Goal: Task Accomplishment & Management: Manage account settings

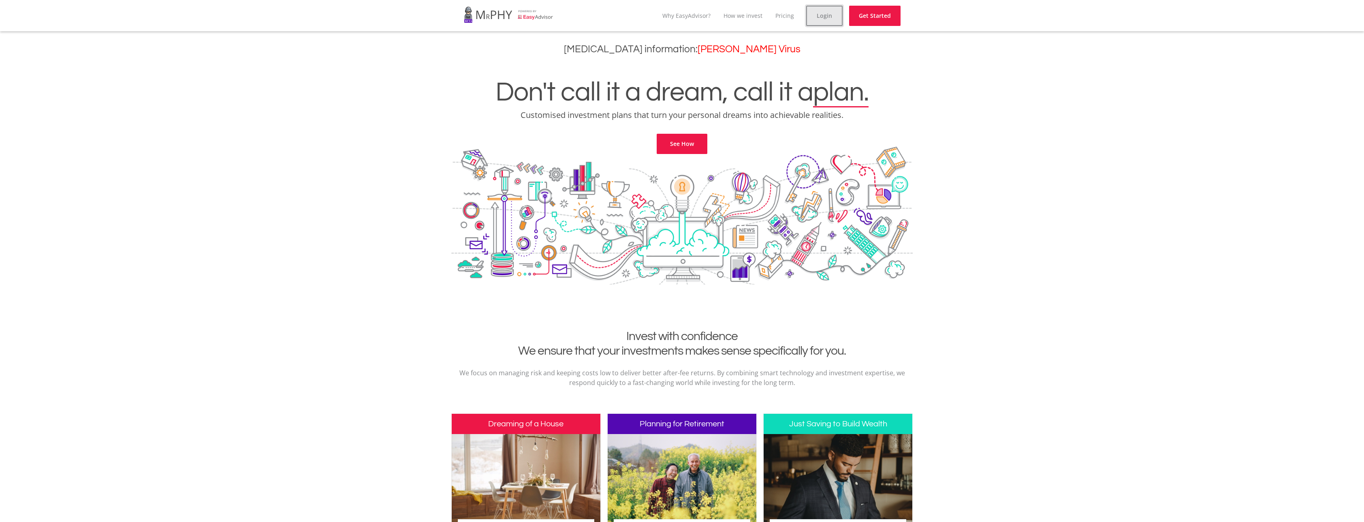
click at [827, 18] on link "Login" at bounding box center [824, 16] width 36 height 20
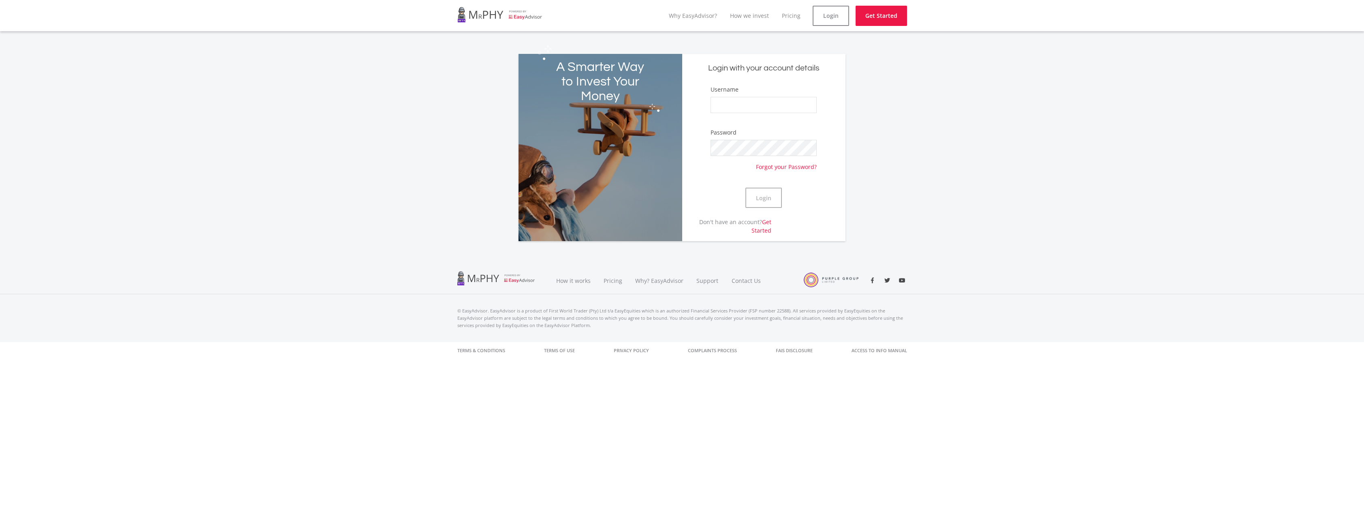
click at [760, 95] on div "Username" at bounding box center [764, 103] width 106 height 36
click at [754, 102] on input "Username" at bounding box center [764, 105] width 106 height 16
click at [770, 105] on input "Username" at bounding box center [764, 105] width 106 height 16
click at [763, 107] on input "Username" at bounding box center [764, 105] width 106 height 16
click at [766, 111] on input "Username" at bounding box center [764, 105] width 106 height 16
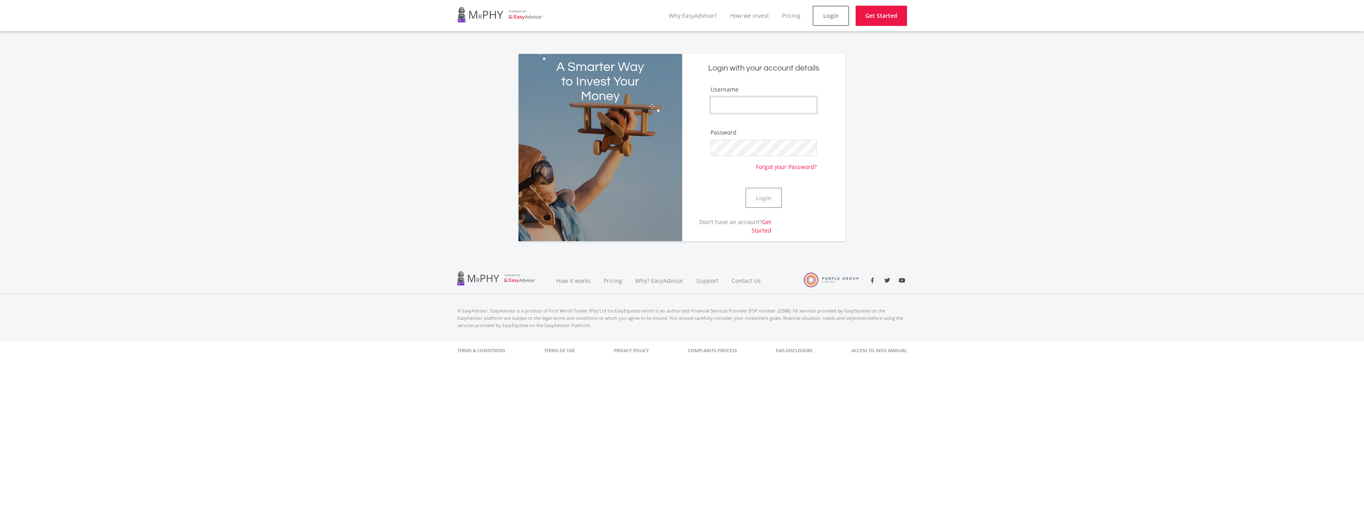
paste input "[EMAIL_ADDRESS]"
click at [776, 105] on input "[EMAIL_ADDRESS]" at bounding box center [764, 105] width 106 height 16
click at [776, 104] on input "[EMAIL_ADDRESS]" at bounding box center [764, 105] width 106 height 16
paste input "Matthew_Jaona04"
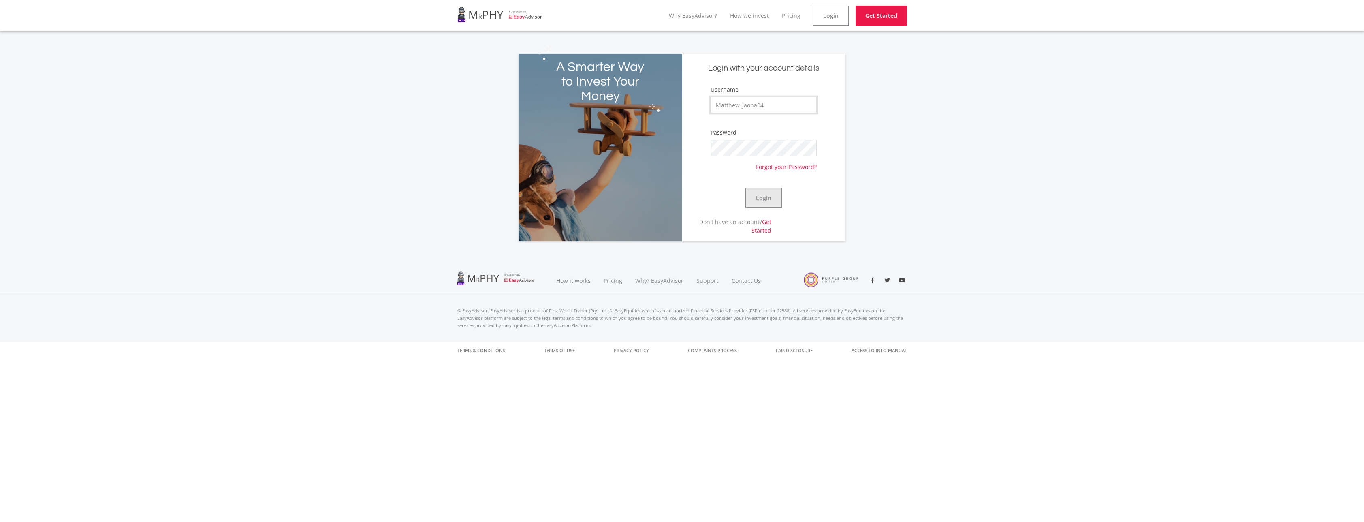
type input "Matthew_Jaona04"
click at [761, 205] on button "Login" at bounding box center [764, 198] width 36 height 20
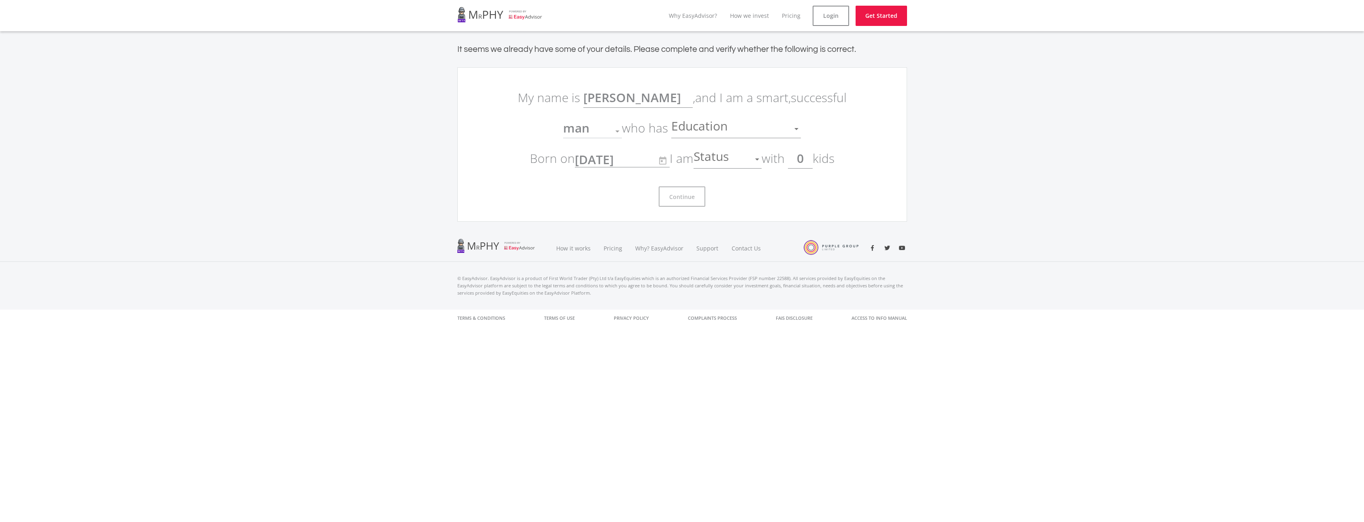
click at [769, 133] on div "Education" at bounding box center [730, 128] width 118 height 15
click at [764, 173] on span "a bachelor's degree" at bounding box center [736, 164] width 130 height 24
click at [735, 133] on span "a bachelor's degree" at bounding box center [728, 128] width 114 height 17
click at [733, 183] on span "a master's degree" at bounding box center [736, 191] width 130 height 24
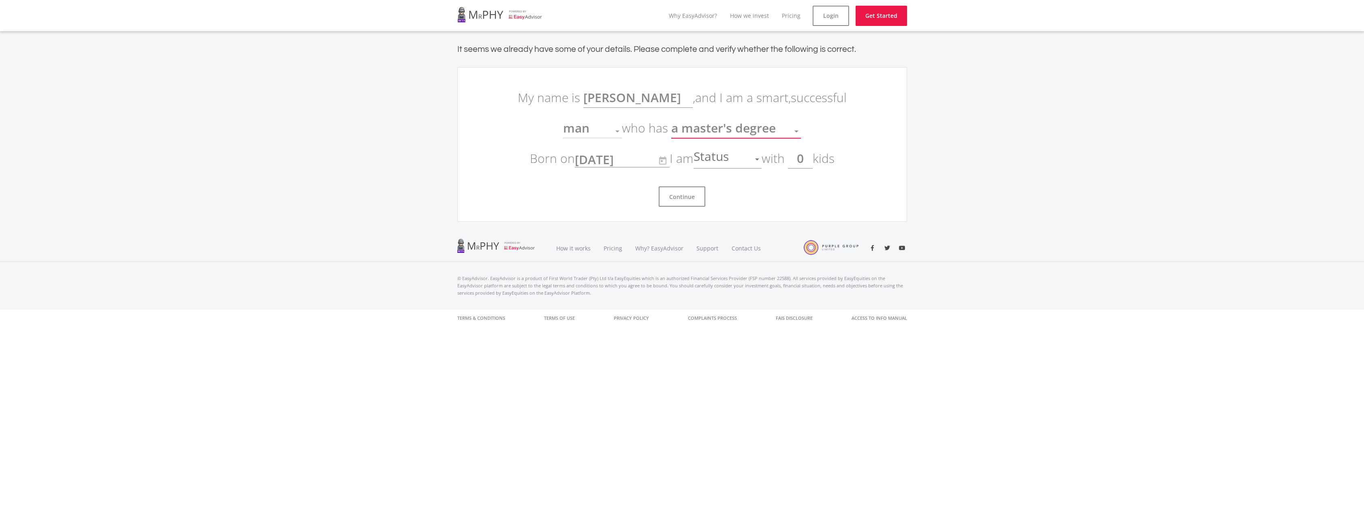
click at [645, 111] on p "My name is [PERSON_NAME] , and I am a smart, successful man Gender who has a ma…" at bounding box center [682, 127] width 340 height 91
click at [596, 134] on div "man" at bounding box center [586, 131] width 47 height 15
click at [613, 127] on div at bounding box center [617, 131] width 15 height 15
click at [617, 131] on div at bounding box center [618, 131] width 4 height 2
click at [583, 132] on span "man" at bounding box center [576, 128] width 26 height 17
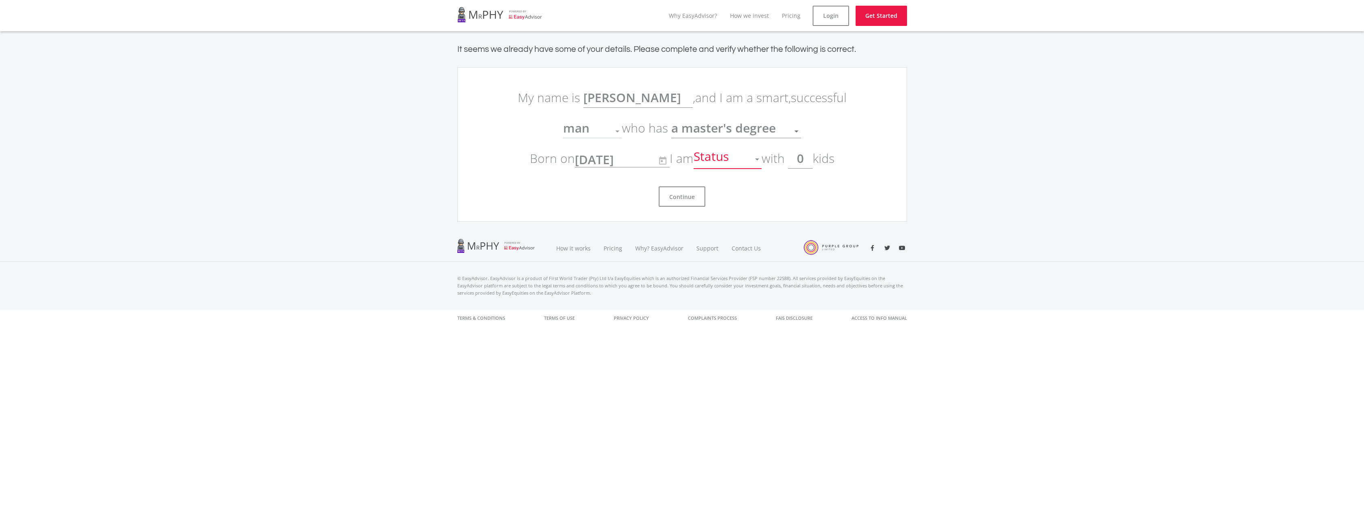
click at [721, 160] on span "Status" at bounding box center [712, 159] width 37 height 15
click at [733, 164] on span "single" at bounding box center [731, 164] width 68 height 24
click at [744, 149] on div "single Status" at bounding box center [728, 155] width 68 height 15
click at [737, 158] on span "single" at bounding box center [731, 166] width 68 height 24
click at [795, 161] on input "0" at bounding box center [800, 158] width 25 height 20
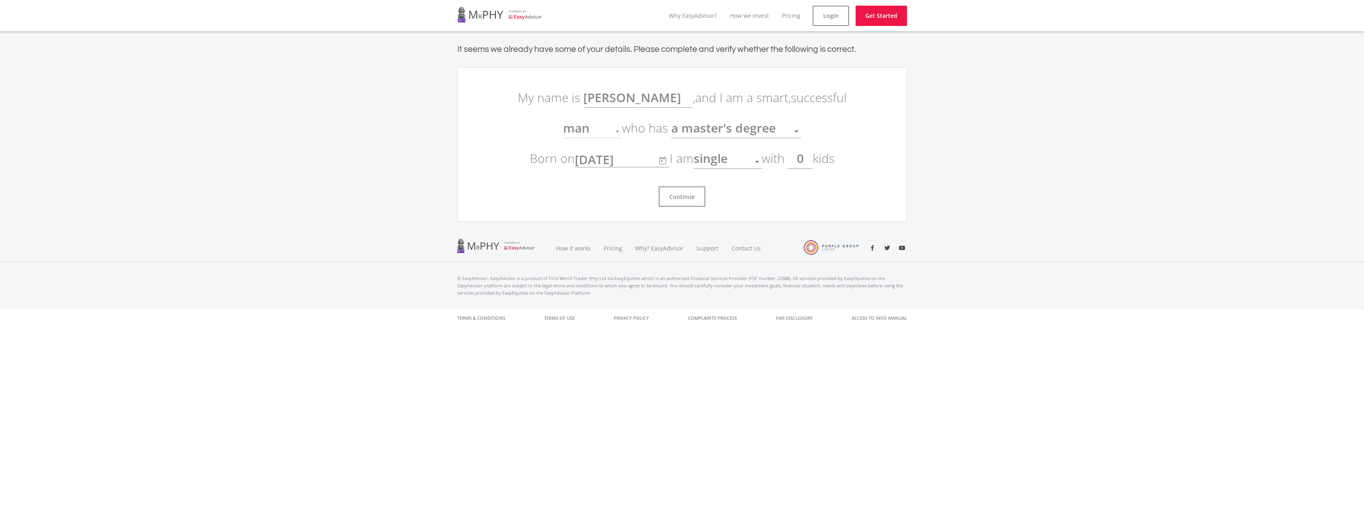
click at [712, 126] on span "a master's degree" at bounding box center [723, 128] width 105 height 17
click at [629, 102] on div at bounding box center [682, 261] width 1364 height 522
click at [667, 197] on button "Continue" at bounding box center [682, 196] width 47 height 20
click at [669, 194] on button "Continue" at bounding box center [682, 196] width 47 height 20
click at [687, 193] on button "Continue" at bounding box center [682, 196] width 47 height 20
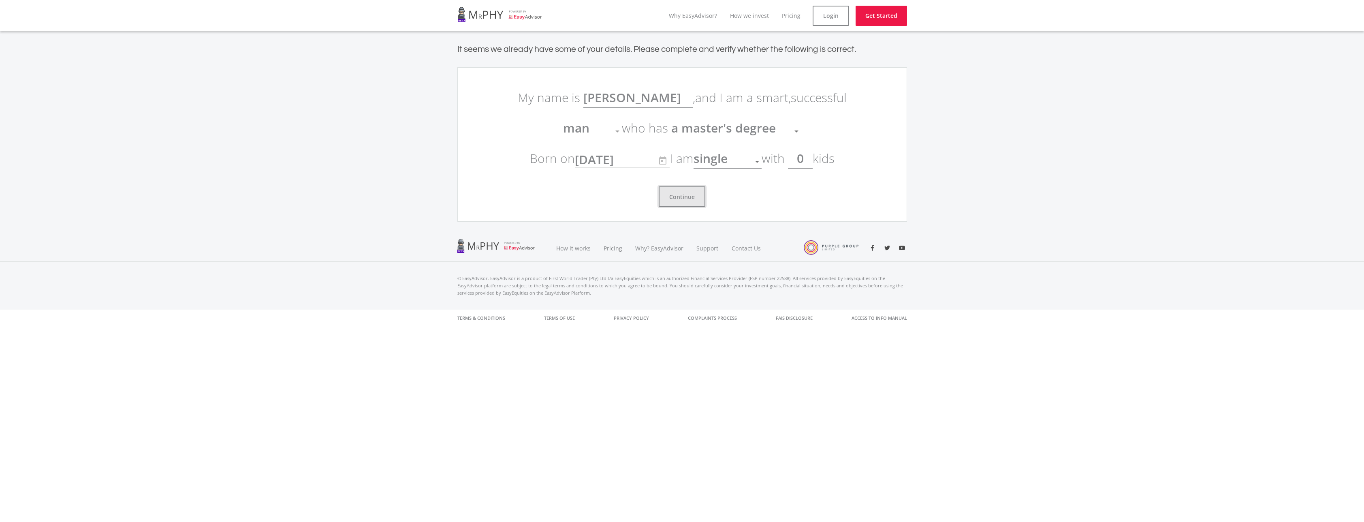
click at [682, 197] on button "Continue" at bounding box center [682, 196] width 47 height 20
click at [683, 194] on button "Continue" at bounding box center [682, 196] width 47 height 20
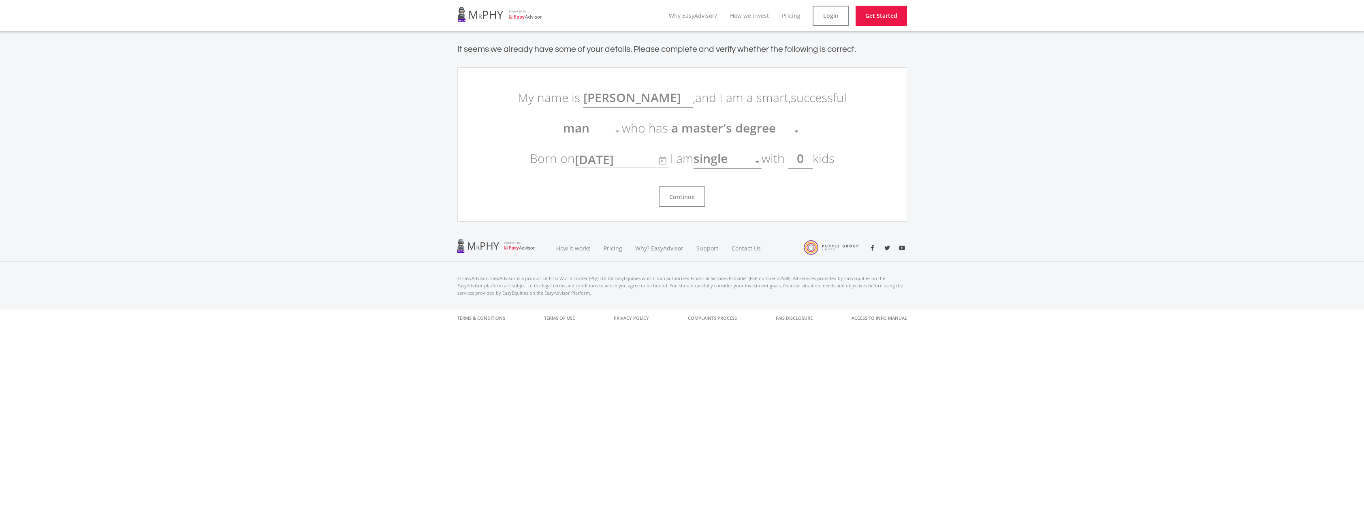
click at [712, 126] on span "a master's degree" at bounding box center [723, 128] width 105 height 17
click at [696, 160] on span "a bachelor's degree" at bounding box center [736, 166] width 130 height 24
click at [682, 195] on button "Continue" at bounding box center [682, 196] width 47 height 20
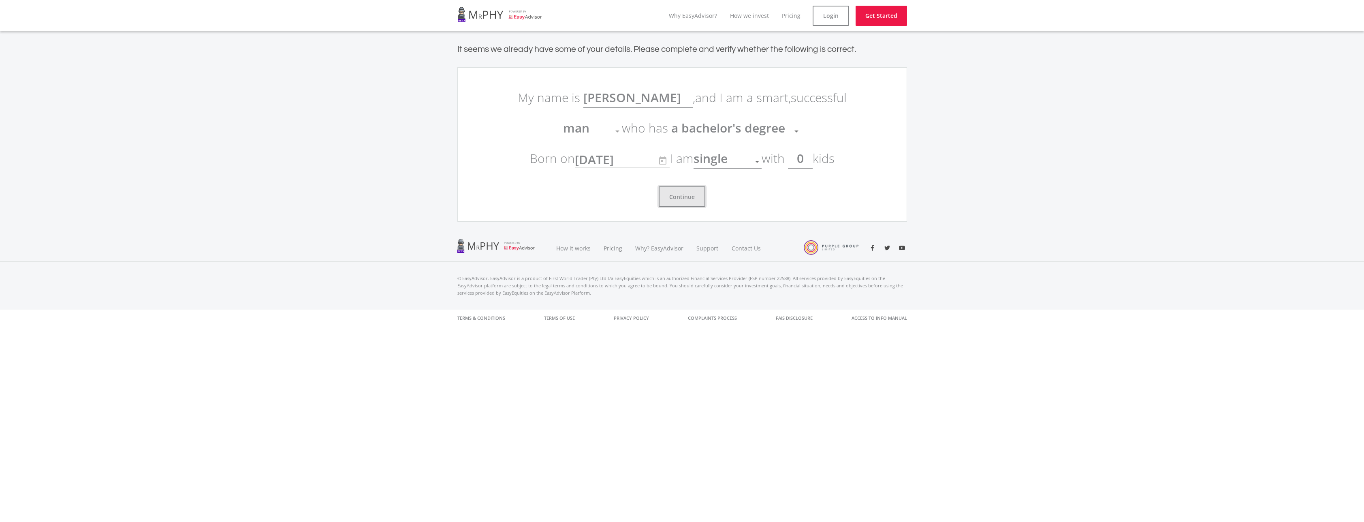
click at [682, 195] on button "Continue" at bounding box center [682, 196] width 47 height 20
click at [820, 17] on link "Login" at bounding box center [831, 16] width 36 height 20
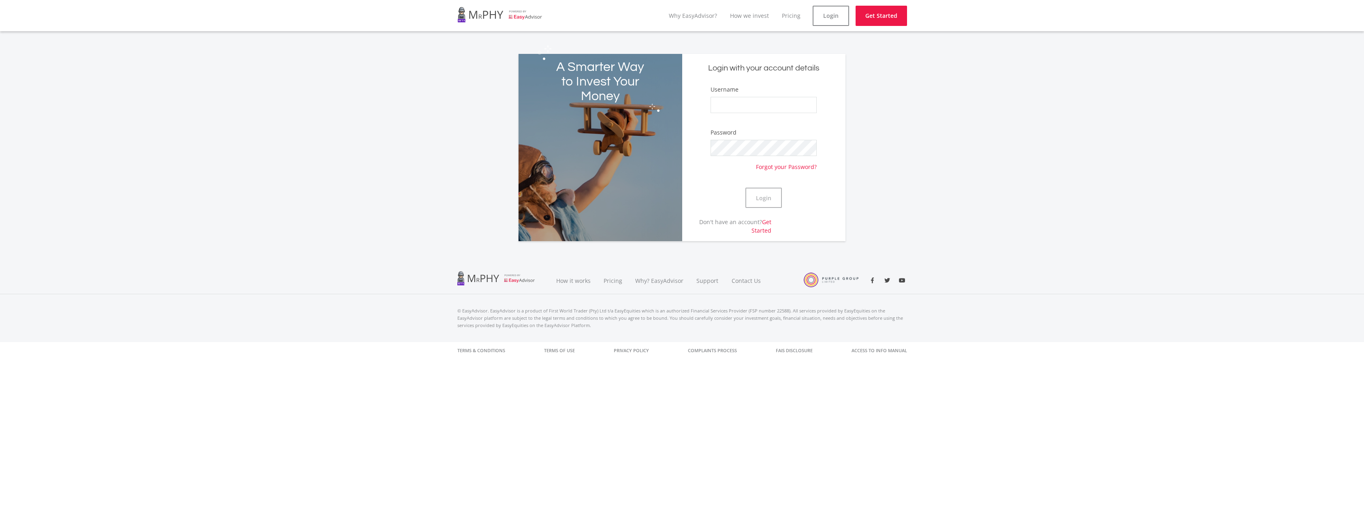
click at [767, 90] on div "Username" at bounding box center [764, 103] width 106 height 36
click at [752, 103] on input "Username" at bounding box center [764, 105] width 106 height 16
type input "Matthew_Jaona04"
click at [776, 201] on button "Login" at bounding box center [764, 198] width 36 height 20
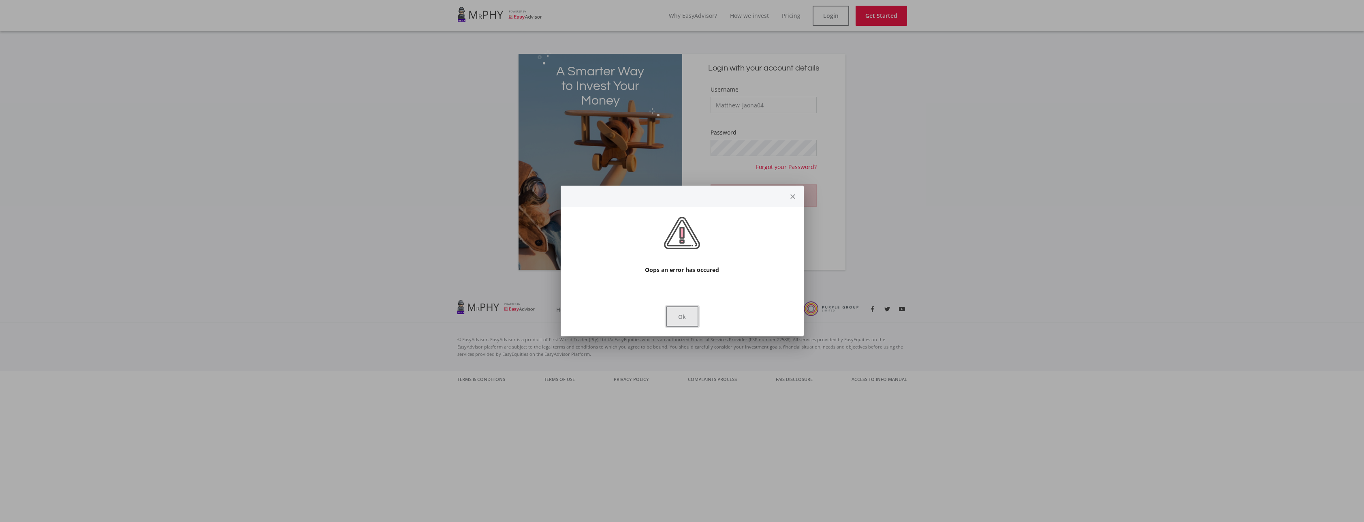
click at [668, 324] on button "Ok" at bounding box center [682, 316] width 32 height 20
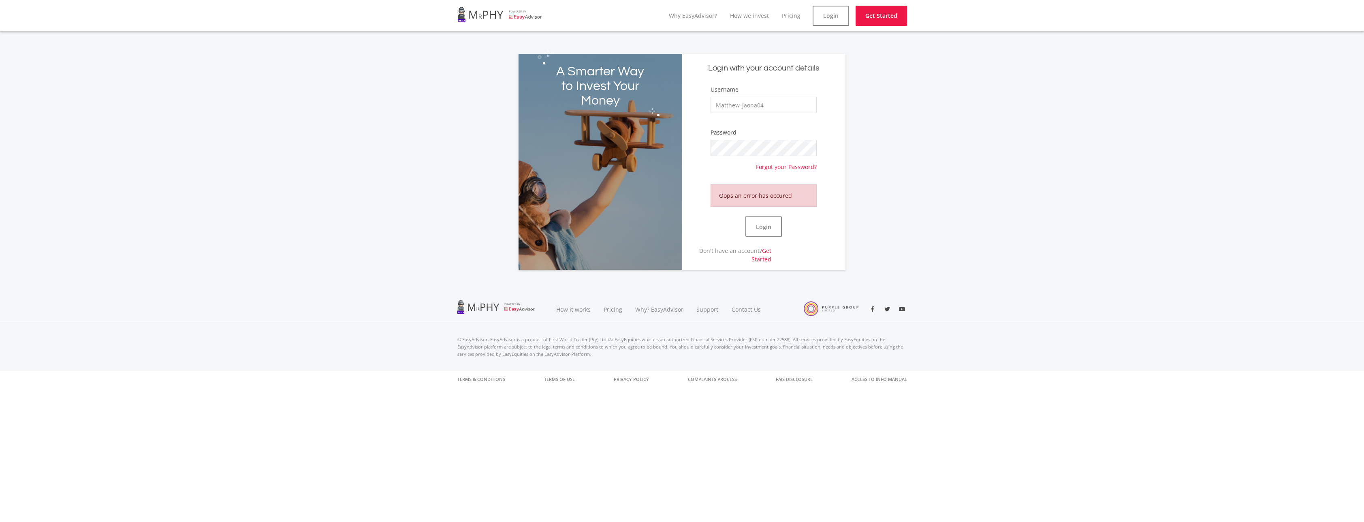
click at [464, 16] on link at bounding box center [499, 14] width 85 height 23
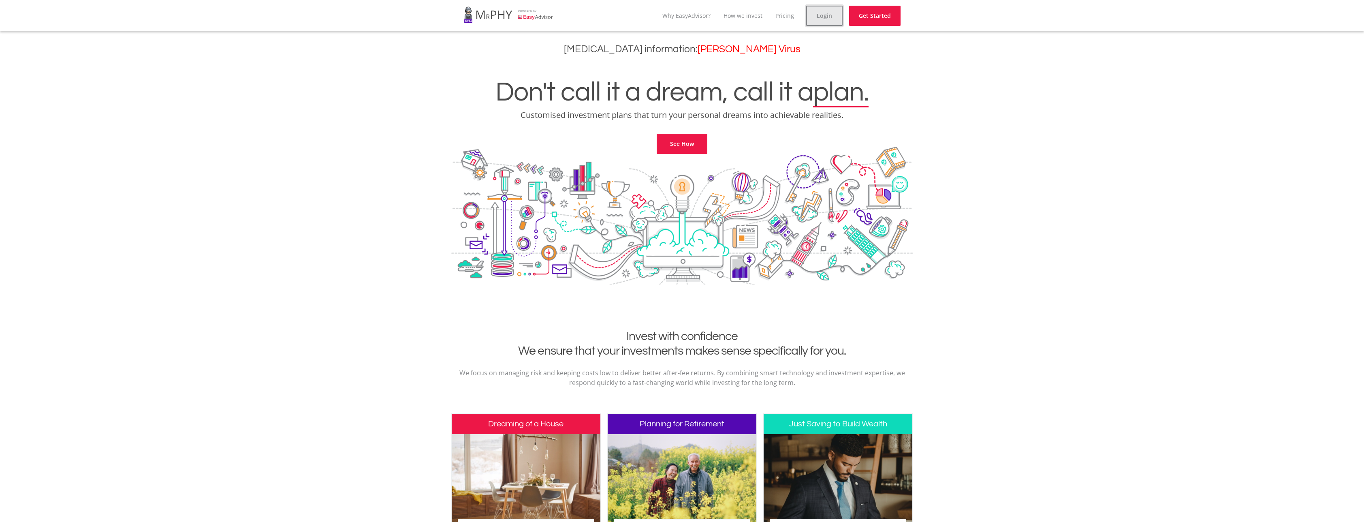
click at [826, 19] on link "Login" at bounding box center [824, 16] width 36 height 20
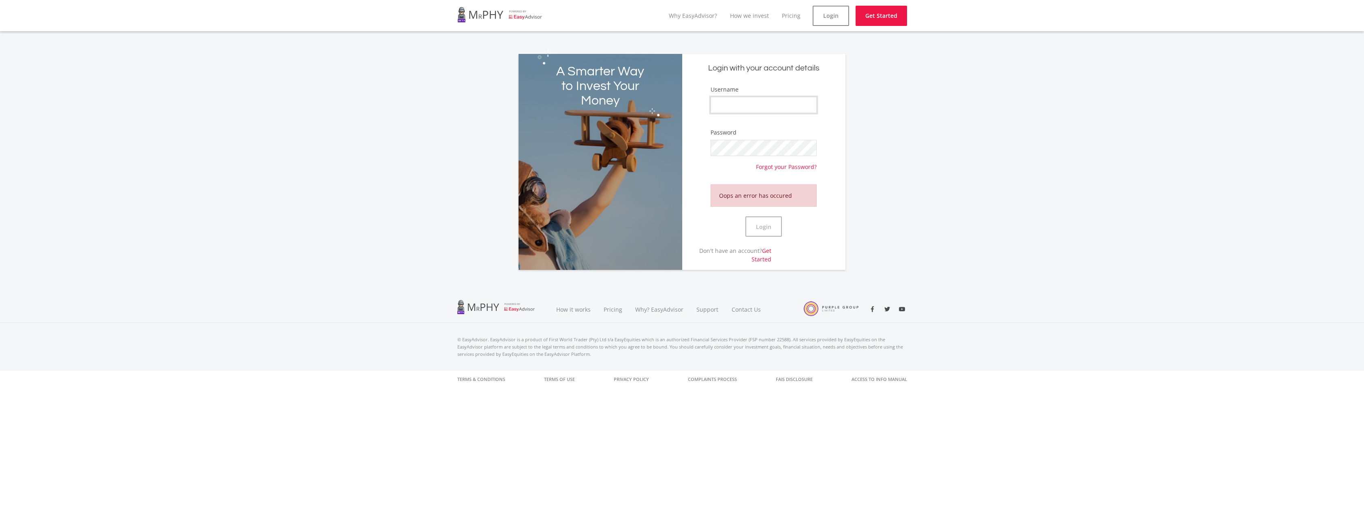
click at [739, 107] on input "Username" at bounding box center [764, 105] width 106 height 16
type input "Matthew_Jaona04"
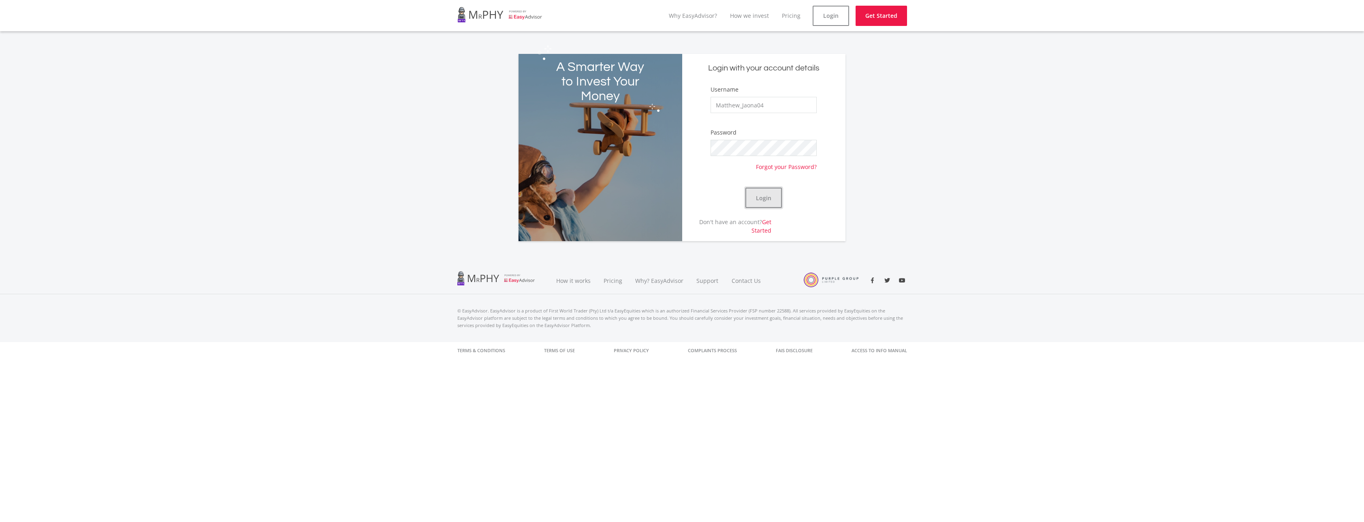
click at [759, 207] on button "Login" at bounding box center [764, 198] width 36 height 20
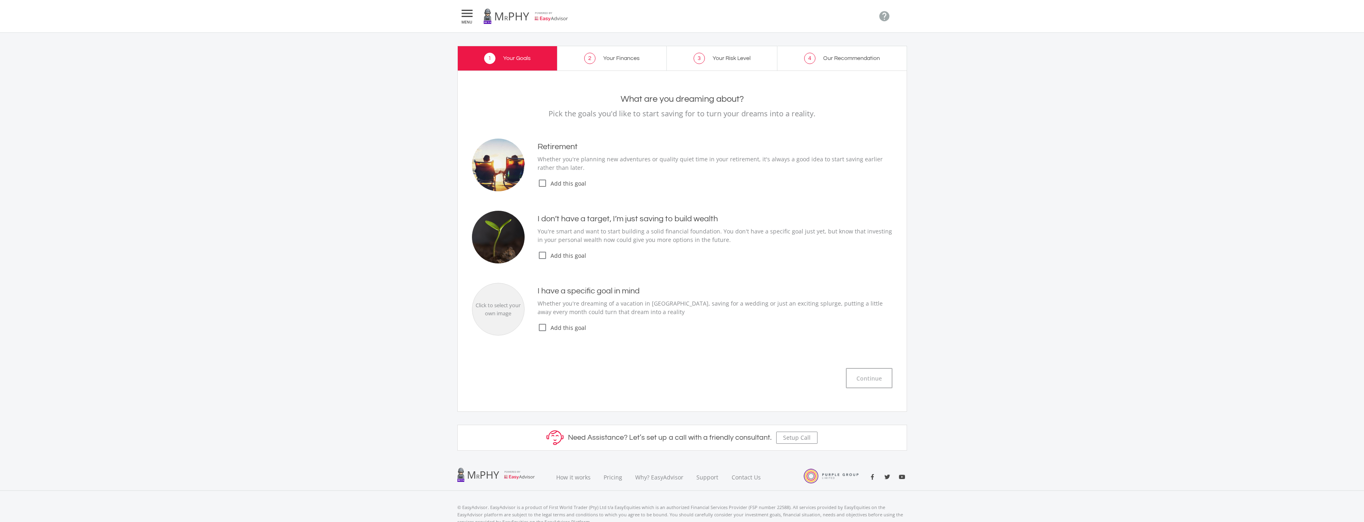
click at [538, 253] on icon "check_box_outline_blank" at bounding box center [543, 255] width 10 height 10
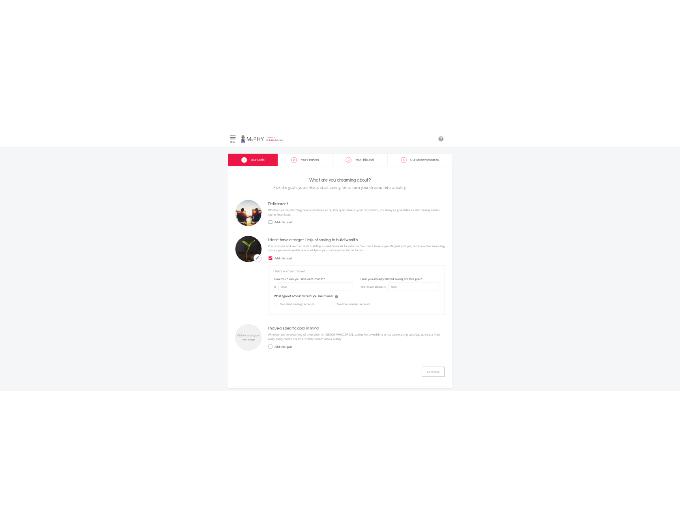
scroll to position [43, 0]
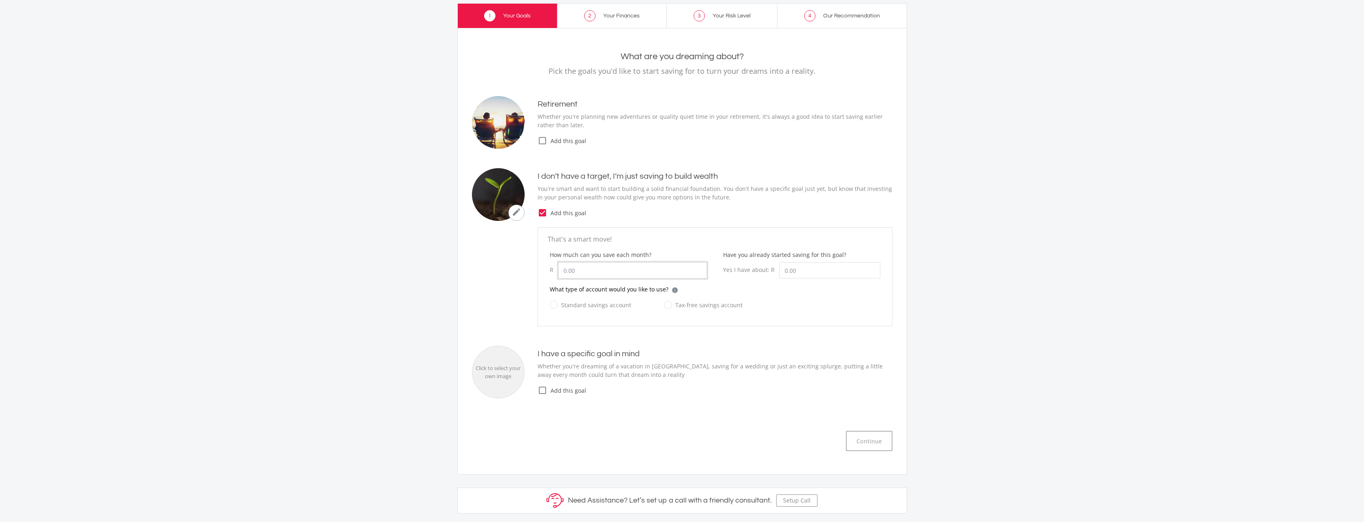
click at [628, 271] on input "How much can you save each month?" at bounding box center [632, 270] width 149 height 16
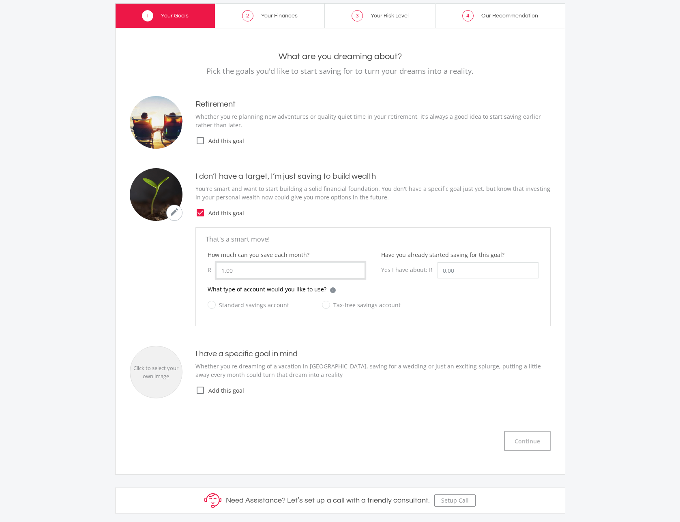
click at [276, 270] on input "1.00" at bounding box center [290, 270] width 149 height 16
type input "18,000.00"
click at [462, 269] on input "Have you already started saving for this goal?" at bounding box center [487, 270] width 101 height 16
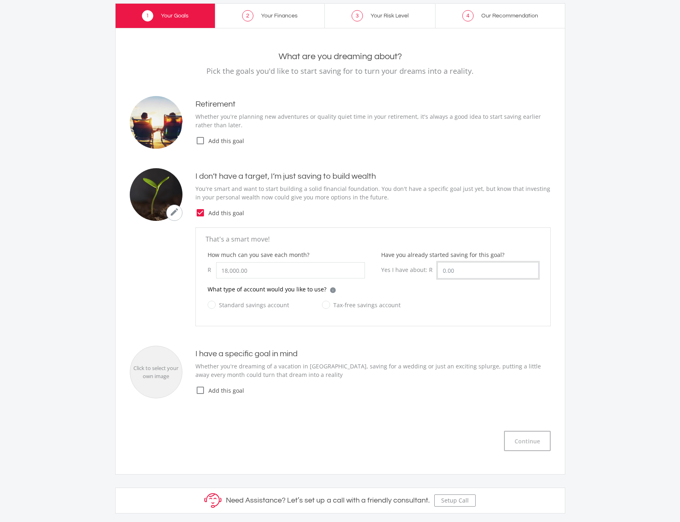
click at [462, 269] on input "Have you already started saving for this goal?" at bounding box center [487, 270] width 101 height 16
click at [460, 269] on input "Have you already started saving for this goal?" at bounding box center [487, 270] width 101 height 16
paste input "NaN"
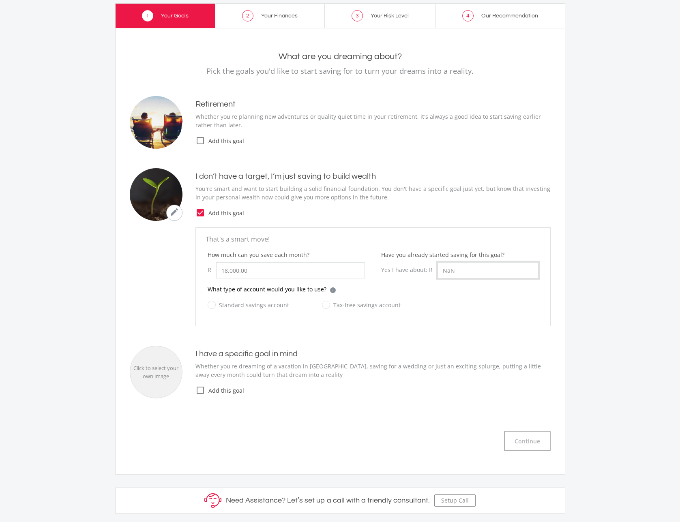
click at [456, 276] on input "NaN" at bounding box center [487, 270] width 101 height 16
type input "2"
type input "340,000.00"
click at [389, 335] on ee-goals-selection "What are you dreaming about? Pick the goals you'd like to start saving for to t…" at bounding box center [340, 251] width 421 height 400
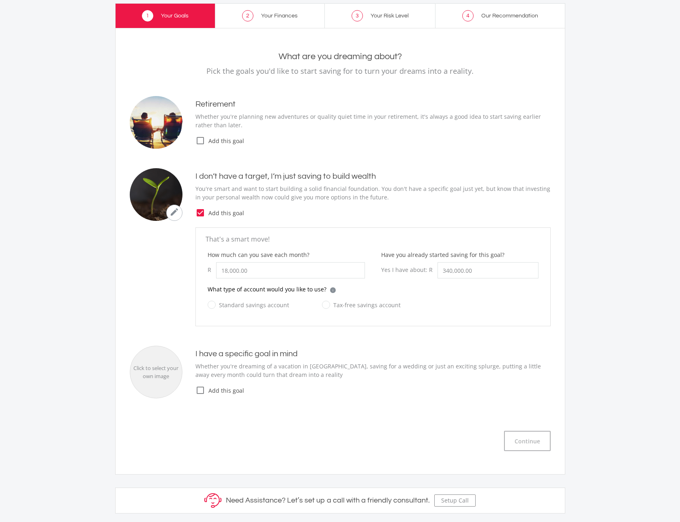
click at [212, 308] on label "Standard savings account" at bounding box center [247, 305] width 81 height 10
click at [212, 308] on input "Standard savings account" at bounding box center [239, 309] width 81 height 16
radio input "true"
click at [322, 302] on label "Tax-free savings account" at bounding box center [361, 305] width 79 height 10
click at [319, 302] on input "Tax-free savings account" at bounding box center [353, 309] width 79 height 16
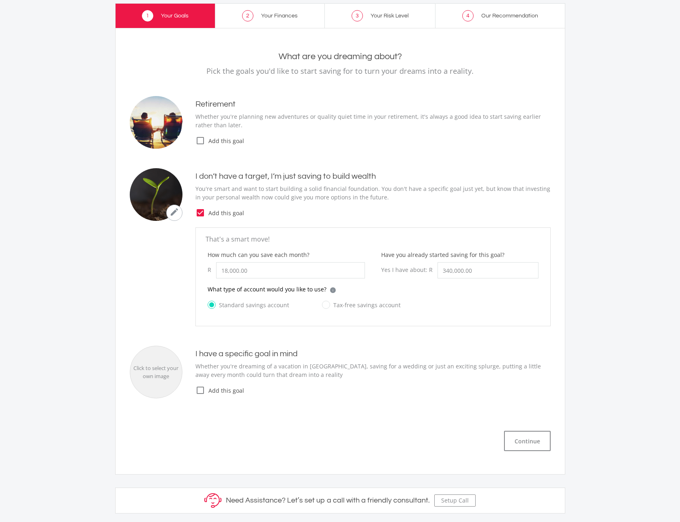
radio input "true"
click at [225, 307] on label "Standard savings account" at bounding box center [247, 305] width 81 height 10
click at [225, 307] on input "Standard savings account" at bounding box center [239, 309] width 81 height 16
radio input "true"
radio input "false"
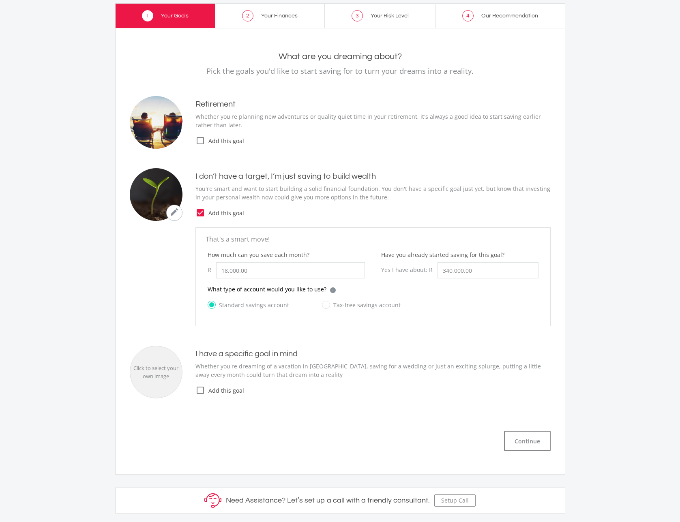
scroll to position [64, 0]
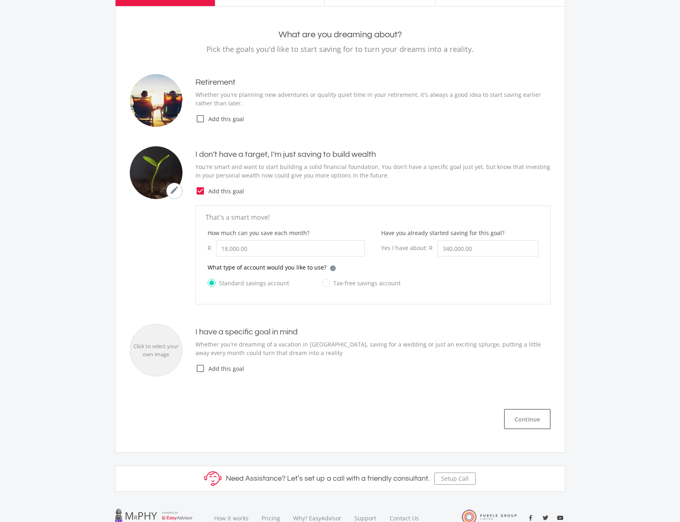
click at [270, 370] on span "Add this goal" at bounding box center [377, 368] width 345 height 9
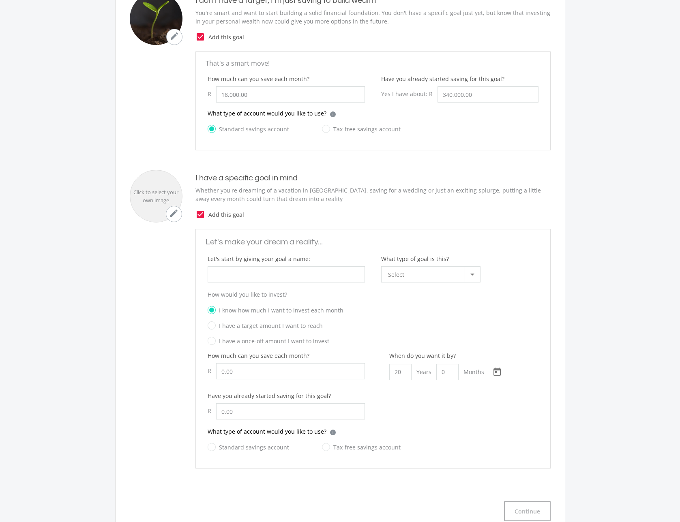
scroll to position [246, 0]
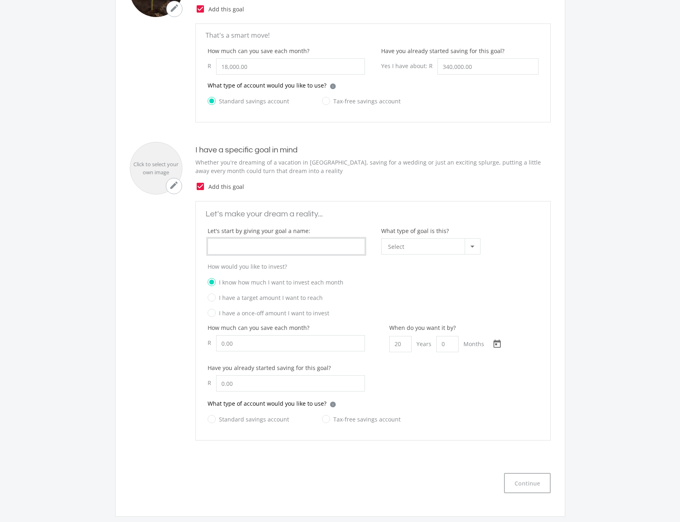
click at [241, 250] on input "What type of goal is this?" at bounding box center [285, 246] width 157 height 16
click at [432, 242] on div "Select" at bounding box center [426, 246] width 77 height 15
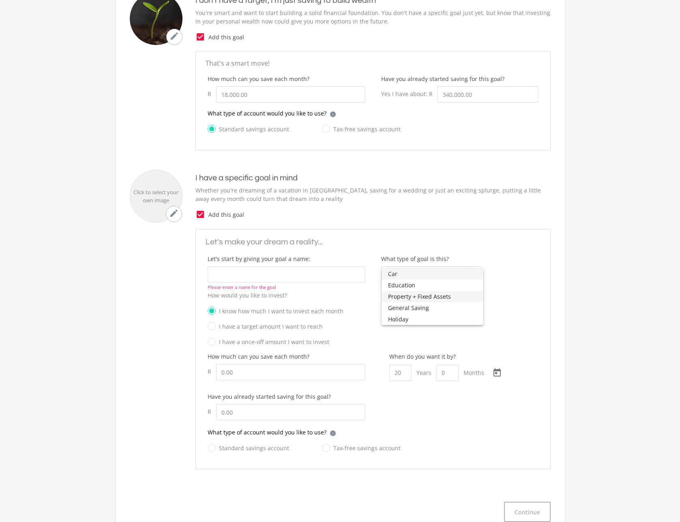
scroll to position [221, 0]
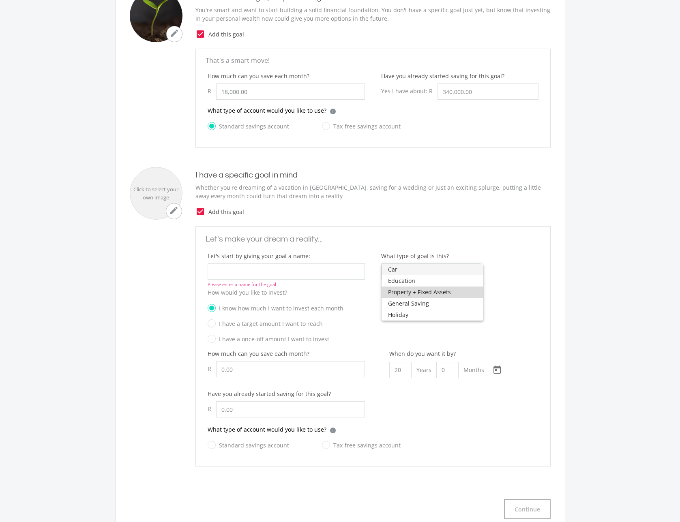
click at [404, 293] on span "Property + Fixed Assets" at bounding box center [432, 291] width 89 height 11
click at [268, 269] on input "What type of goal is this?" at bounding box center [285, 271] width 157 height 16
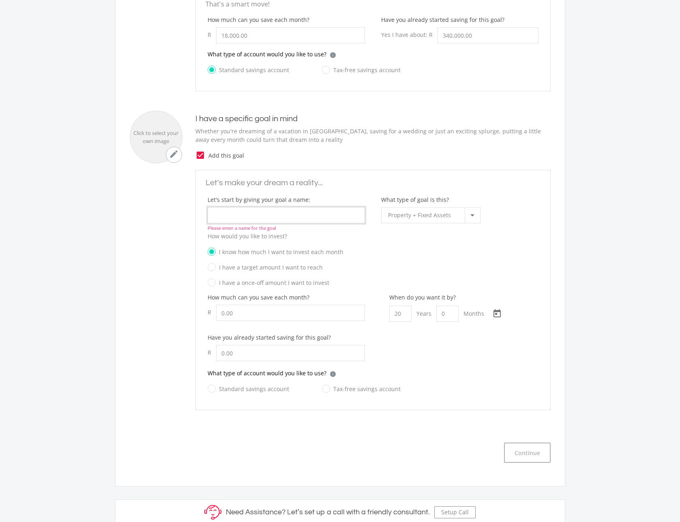
scroll to position [287, 0]
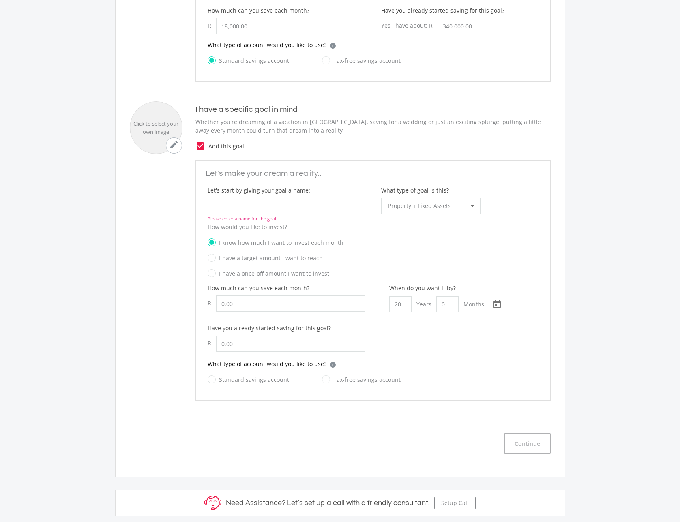
click at [196, 143] on icon "check_box" at bounding box center [200, 146] width 10 height 10
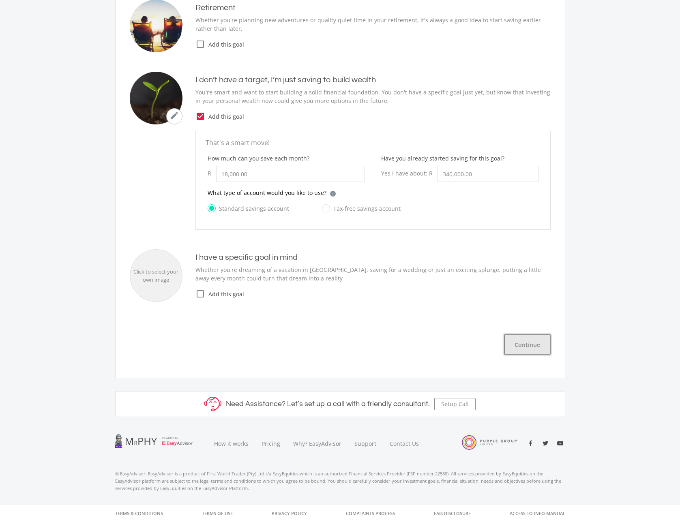
click at [519, 347] on button "Continue" at bounding box center [527, 344] width 47 height 20
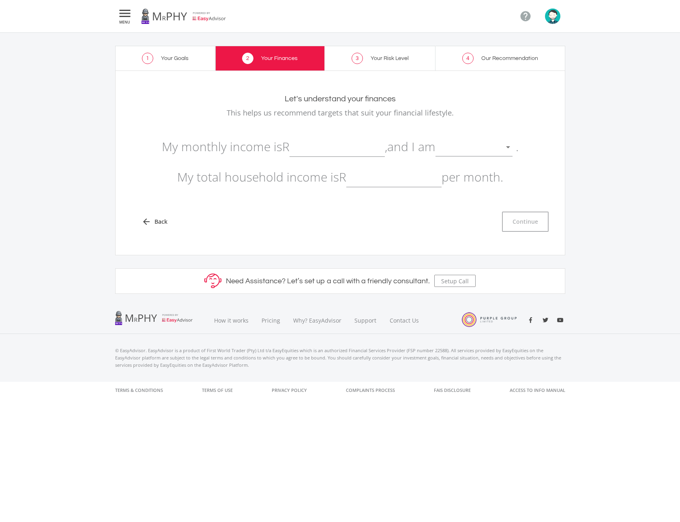
click at [317, 150] on input "text" at bounding box center [336, 147] width 95 height 20
type input "50,000.00"
click at [487, 147] on div at bounding box center [467, 147] width 65 height 15
click at [461, 146] on span "not retired" at bounding box center [478, 141] width 77 height 24
click at [390, 183] on input "text" at bounding box center [393, 177] width 95 height 20
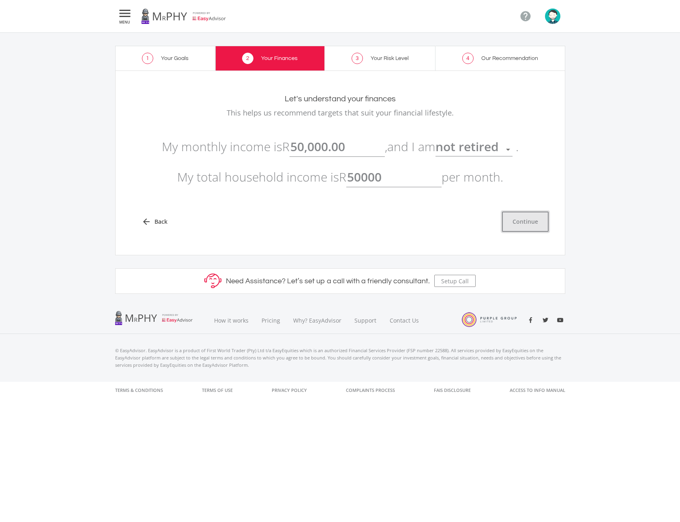
type input "50,000.00"
click at [519, 220] on button "Continue" at bounding box center [525, 222] width 47 height 20
type input "50000"
type input "50,000.00"
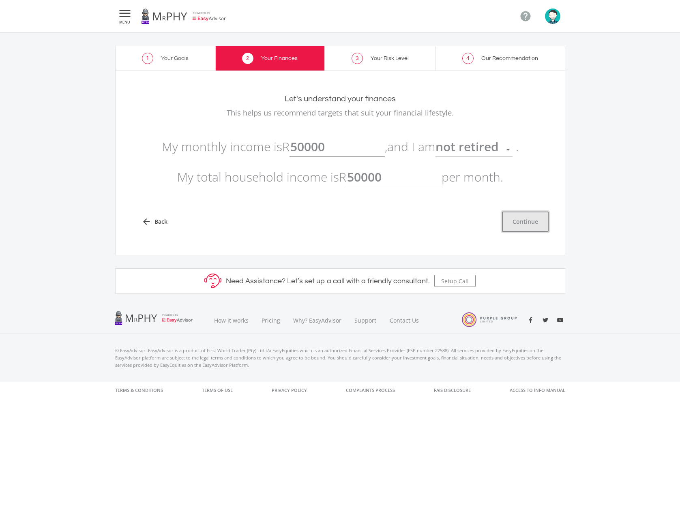
type input "50,000.00"
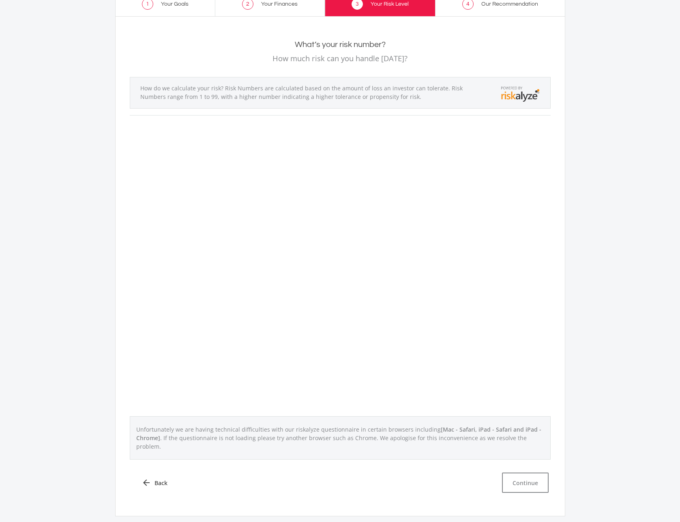
scroll to position [155, 0]
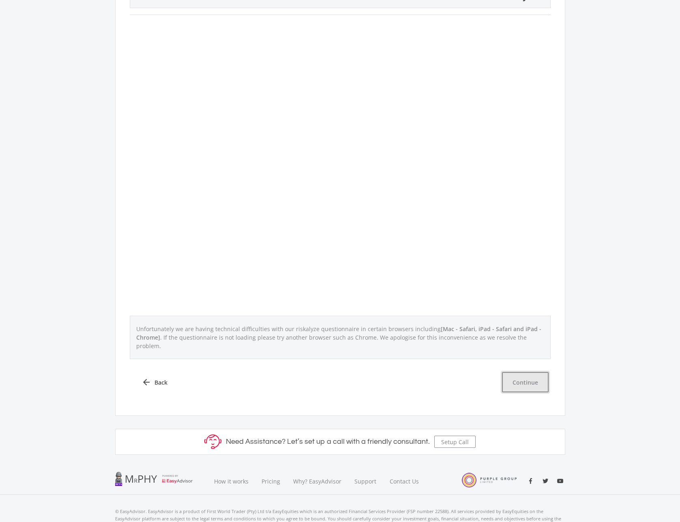
click at [532, 379] on button "Continue" at bounding box center [525, 382] width 47 height 20
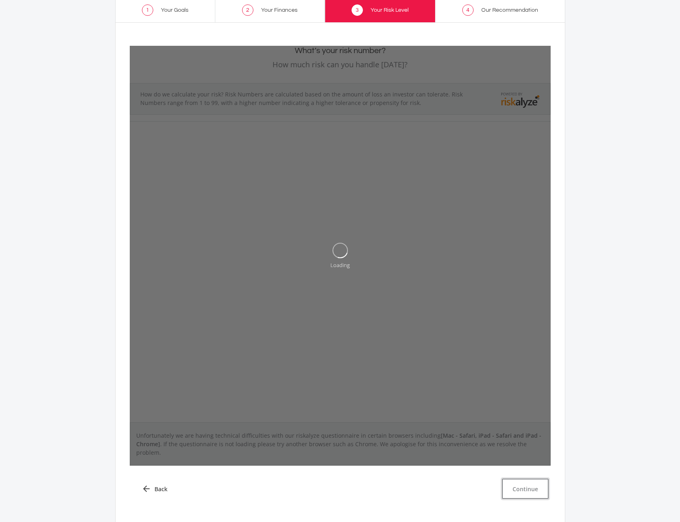
scroll to position [14, 0]
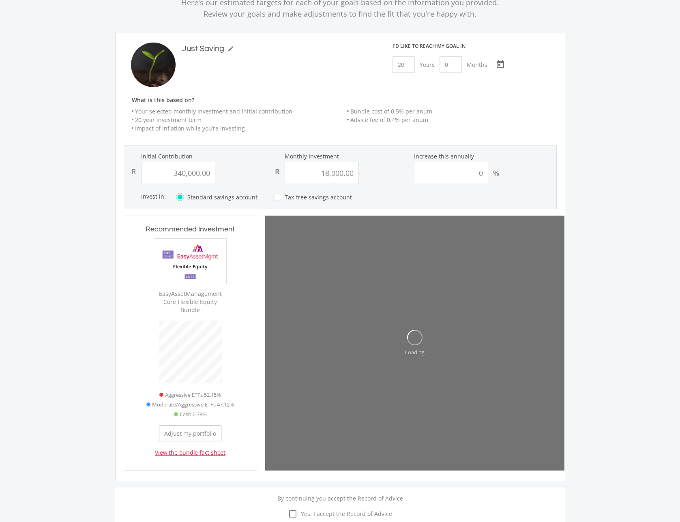
scroll to position [109, 0]
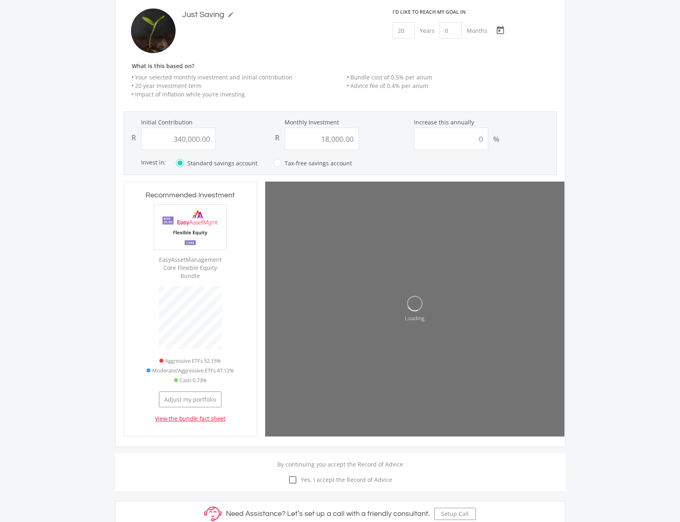
type input "340000"
type input "18000"
type input "340,000.00"
type input "18,000.00"
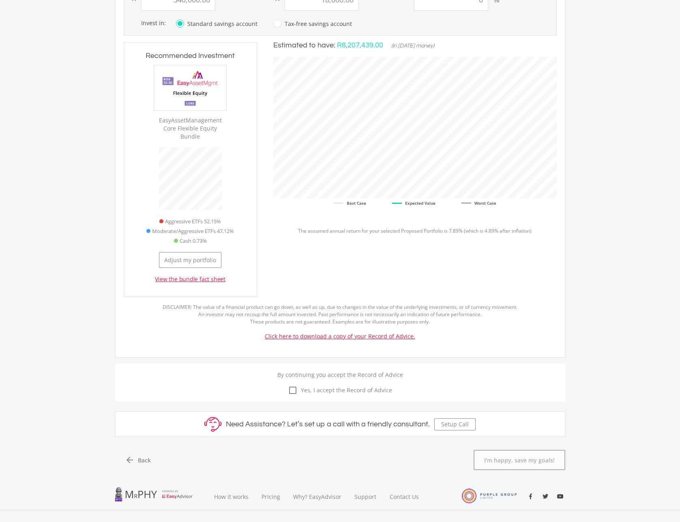
scroll to position [249, 0]
click at [297, 385] on icon "check_box_outline_blank" at bounding box center [293, 390] width 10 height 10
click at [340, 385] on input "check_box_outline_blank check_box Yes, I accept the Record of Advice" at bounding box center [340, 385] width 0 height 0
click at [297, 385] on icon "check_box" at bounding box center [293, 390] width 10 height 10
click at [340, 385] on input "check_box_outline_blank check_box Yes, I accept the Record of Advice" at bounding box center [340, 385] width 0 height 0
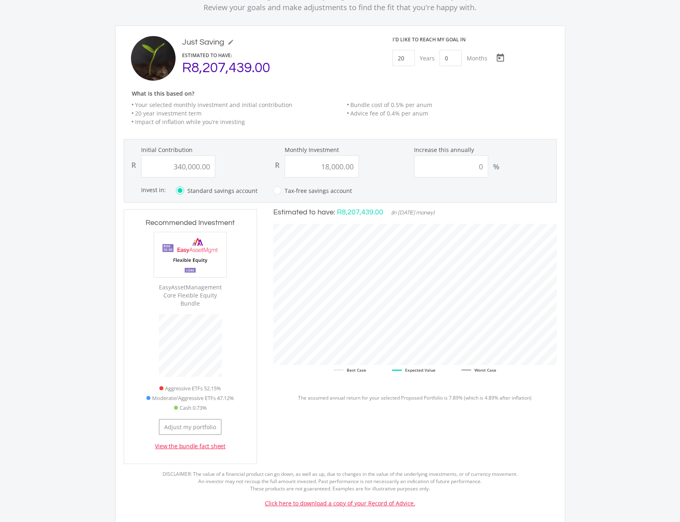
scroll to position [185, 0]
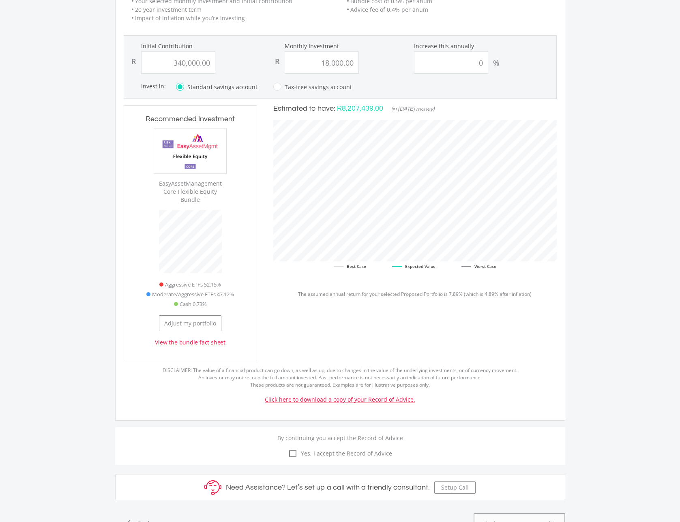
click at [384, 395] on link "Click here to download a copy of your Record of Advice." at bounding box center [340, 399] width 150 height 8
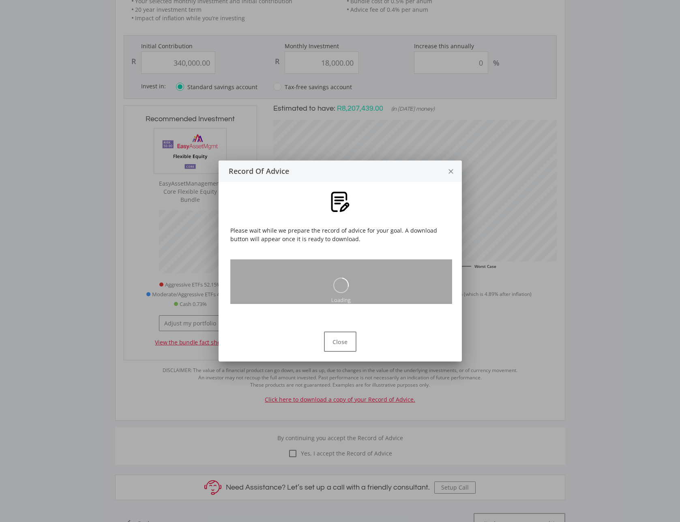
scroll to position [0, 0]
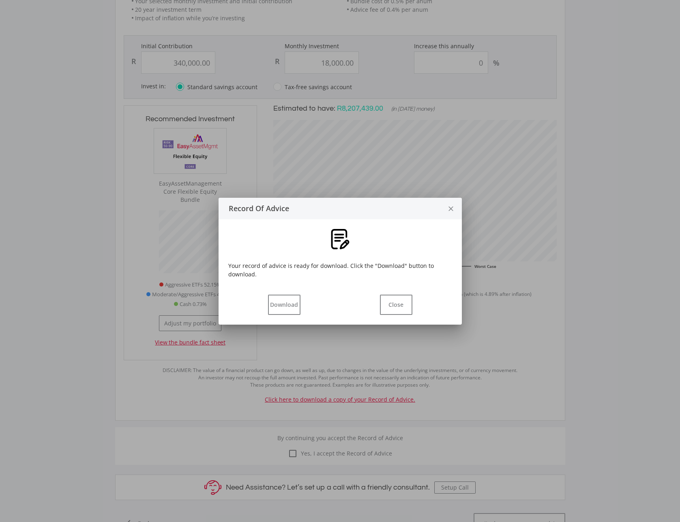
click at [266, 306] on div "Download Close" at bounding box center [340, 305] width 224 height 20
click at [285, 302] on button "Download" at bounding box center [284, 305] width 32 height 20
click at [398, 295] on button "Close" at bounding box center [396, 305] width 32 height 20
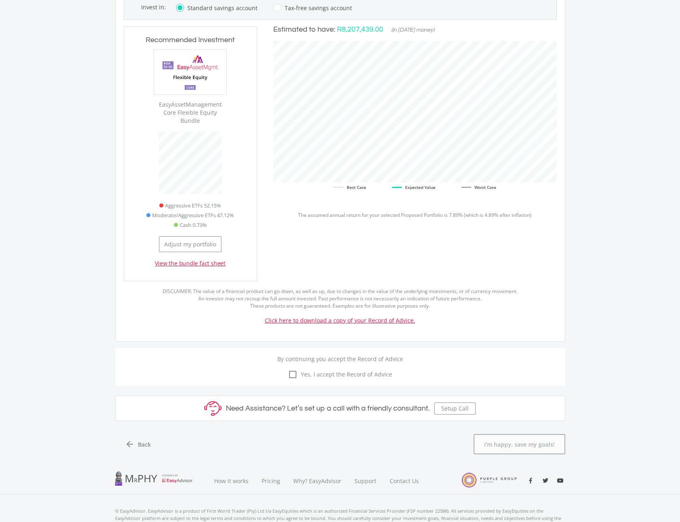
scroll to position [293, 0]
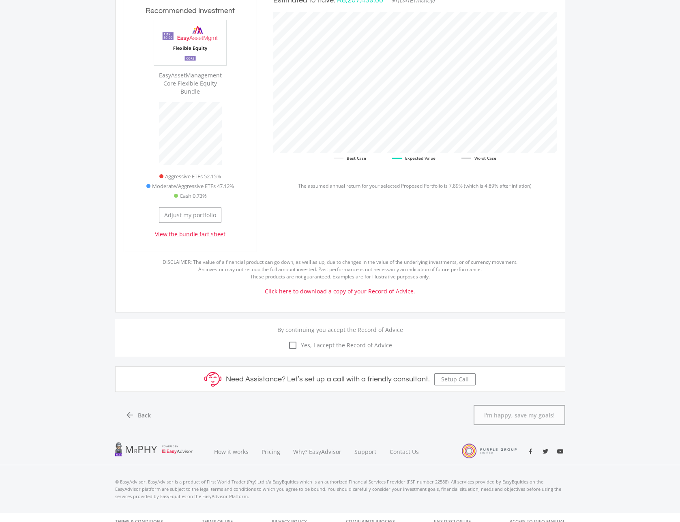
click at [303, 341] on span "Yes, I accept the Record of Advice" at bounding box center [344, 345] width 94 height 9
click at [340, 340] on input "check_box_outline_blank check_box Yes, I accept the Record of Advice" at bounding box center [340, 340] width 0 height 0
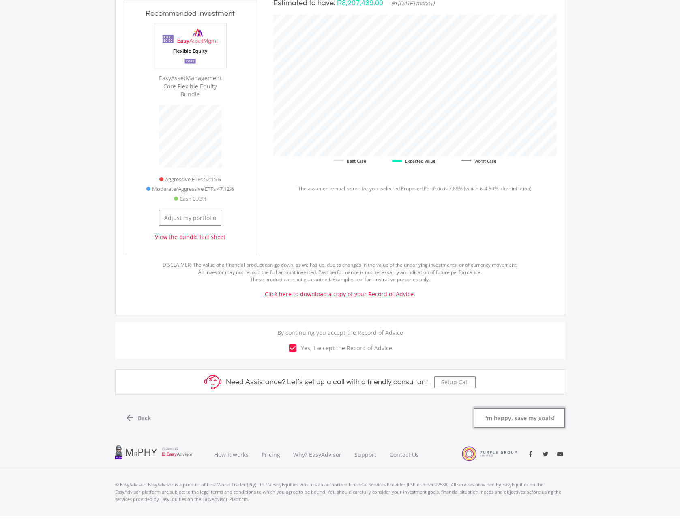
click at [557, 416] on button "I'm happy, save my goals!" at bounding box center [519, 418] width 92 height 20
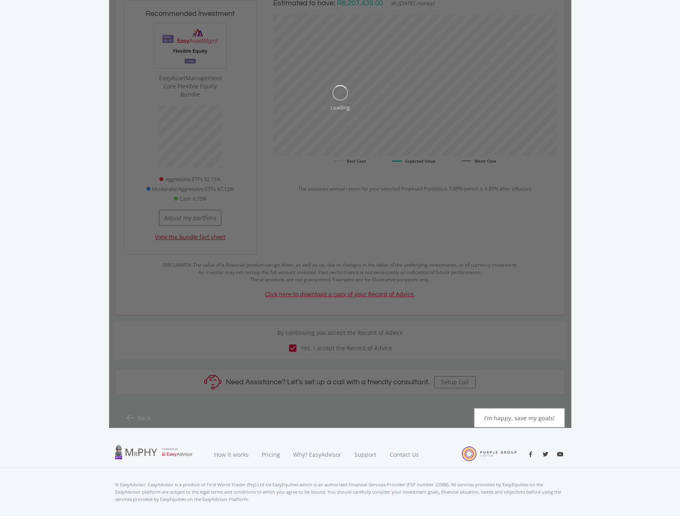
scroll to position [0, 0]
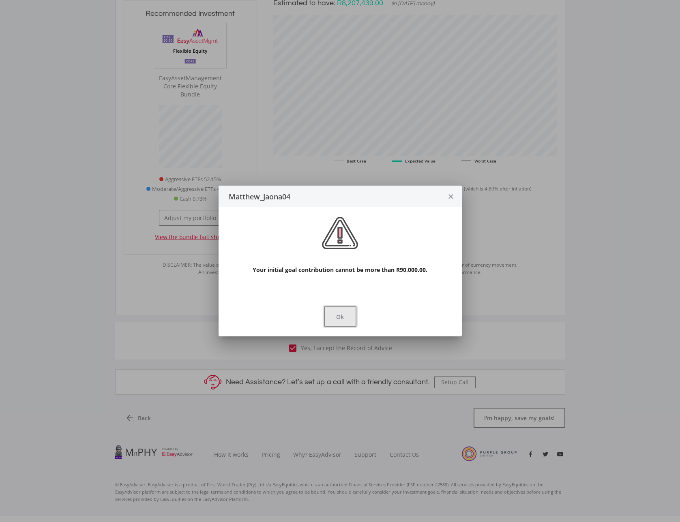
click at [336, 309] on button "Ok" at bounding box center [340, 316] width 32 height 20
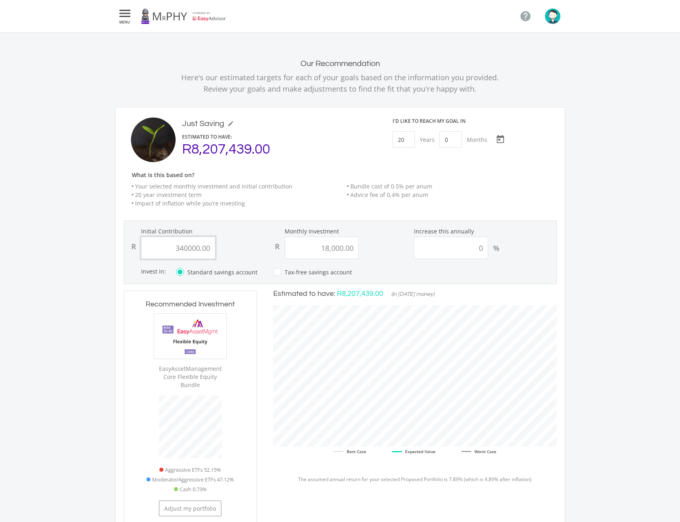
click at [183, 248] on input "340000.00" at bounding box center [178, 248] width 74 height 22
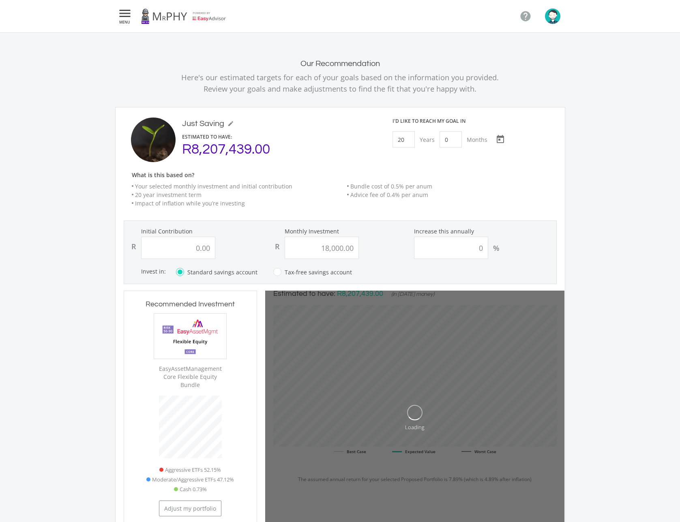
click at [240, 245] on div "R 0.00" at bounding box center [196, 248] width 140 height 22
type input "0"
type input "18000"
type input "0.00"
type input "18,000.00"
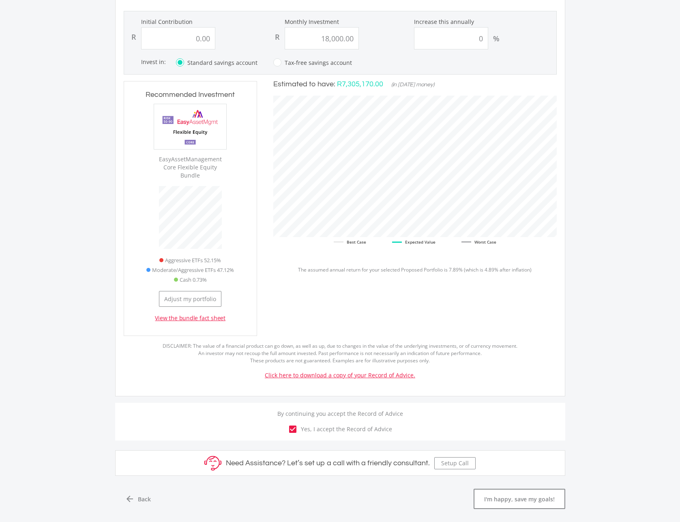
scroll to position [293, 0]
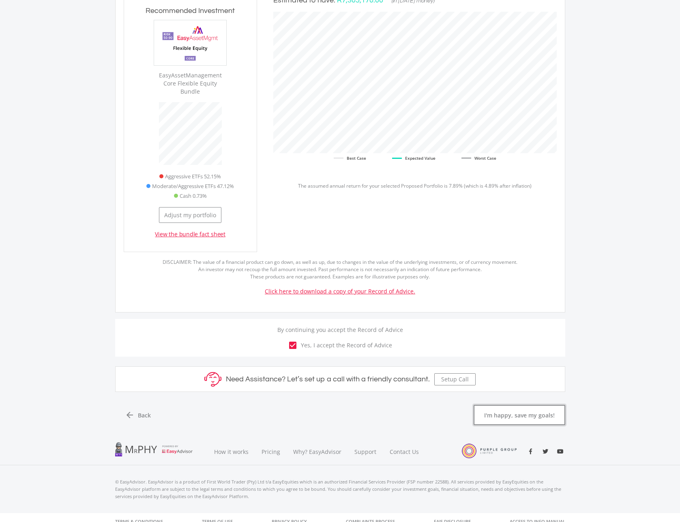
click at [516, 408] on button "I'm happy, save my goals!" at bounding box center [519, 415] width 92 height 20
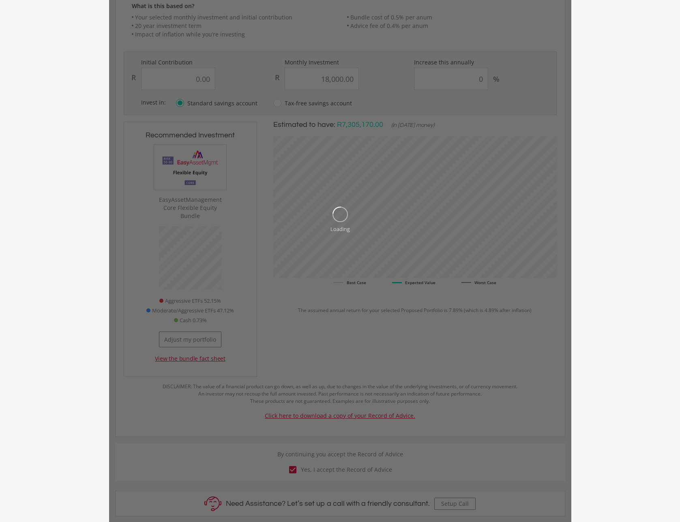
scroll to position [0, 0]
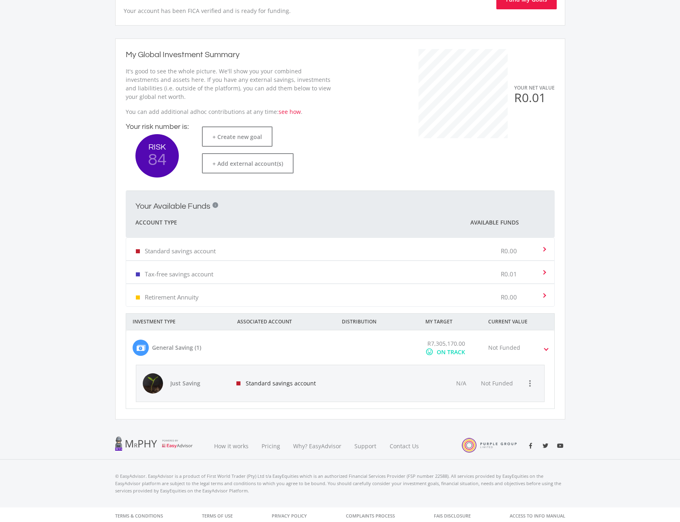
scroll to position [52, 0]
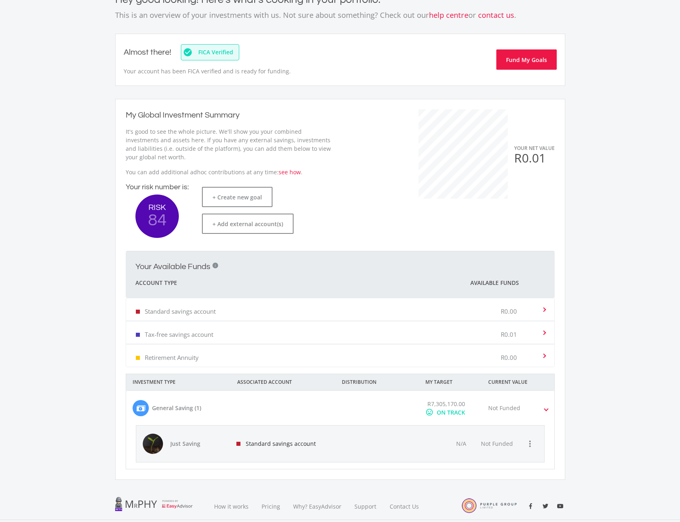
click at [487, 335] on div "Tax-free savings account R0.01" at bounding box center [338, 332] width 405 height 25
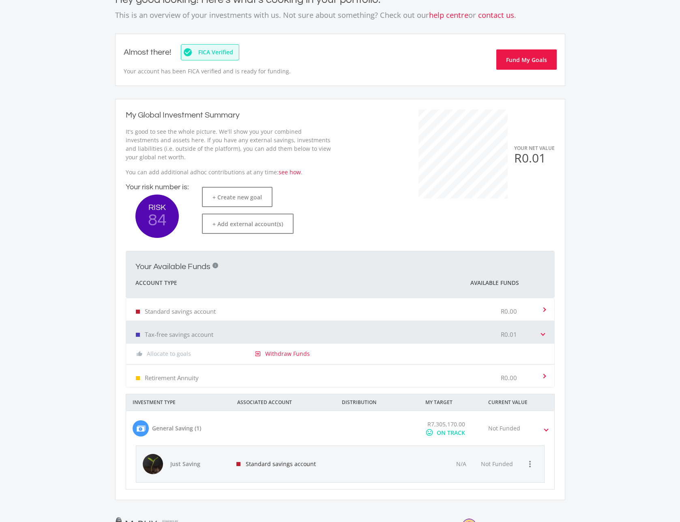
click at [433, 303] on div "Standard savings account R0.00" at bounding box center [338, 309] width 405 height 25
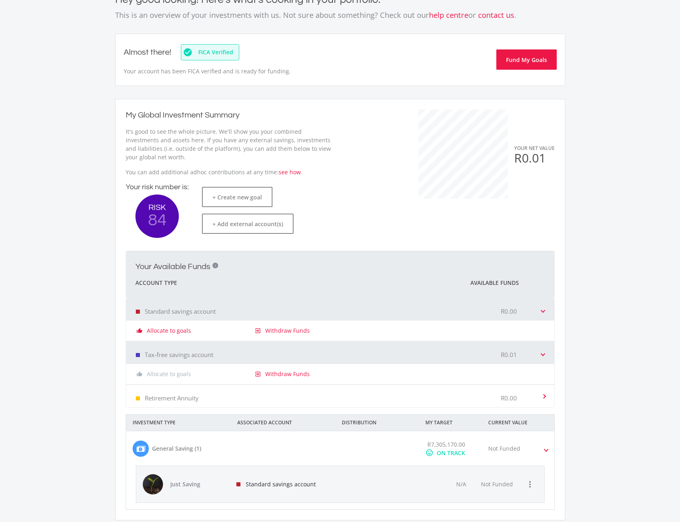
click at [394, 402] on div "Retirement Annuity R0.00" at bounding box center [338, 396] width 405 height 25
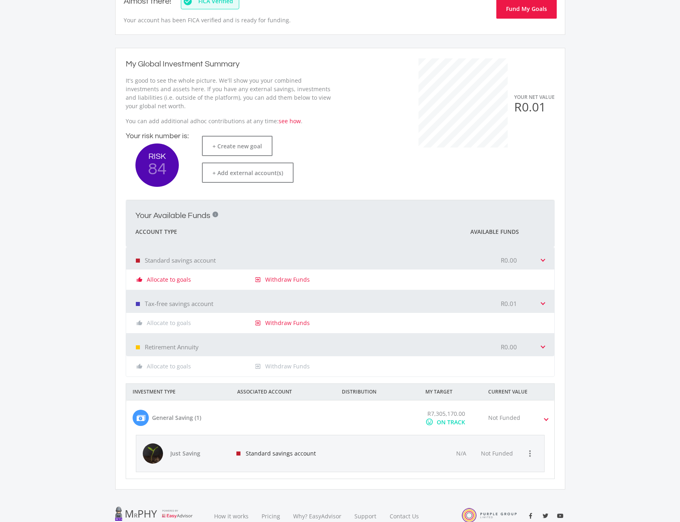
scroll to position [176, 0]
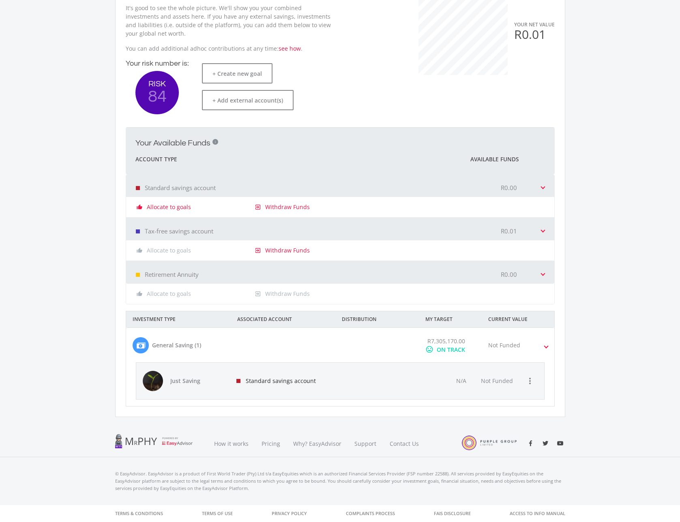
click at [541, 349] on div "Not Funded" at bounding box center [522, 345] width 83 height 17
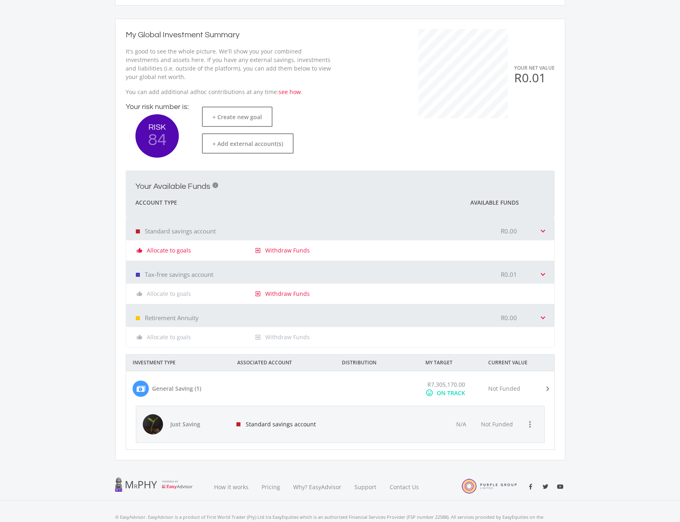
scroll to position [132, 0]
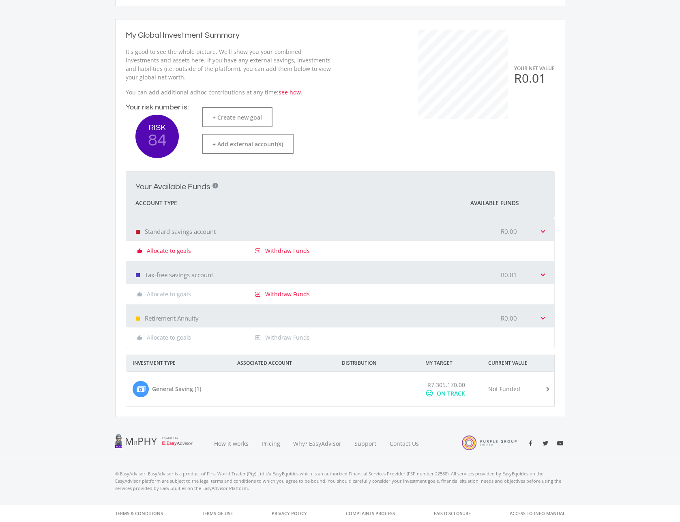
click at [555, 395] on div "INVESTMENT TYPE ASSOCIATED ACCOUNT DISTRIBUTION MY TARGET CURRENT VALUE General…" at bounding box center [340, 381] width 445 height 52
click at [551, 395] on mat-expansion-panel-header "General Saving (1) R7,305,170.00 mood ON TRACK Not Funded" at bounding box center [340, 389] width 428 height 34
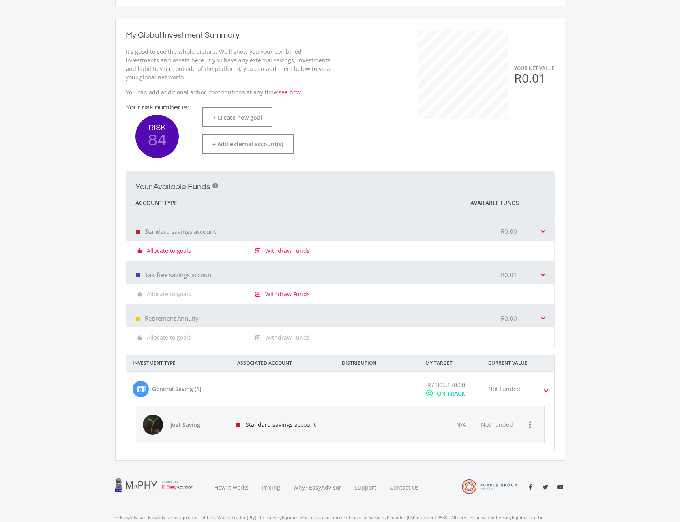
scroll to position [0, 0]
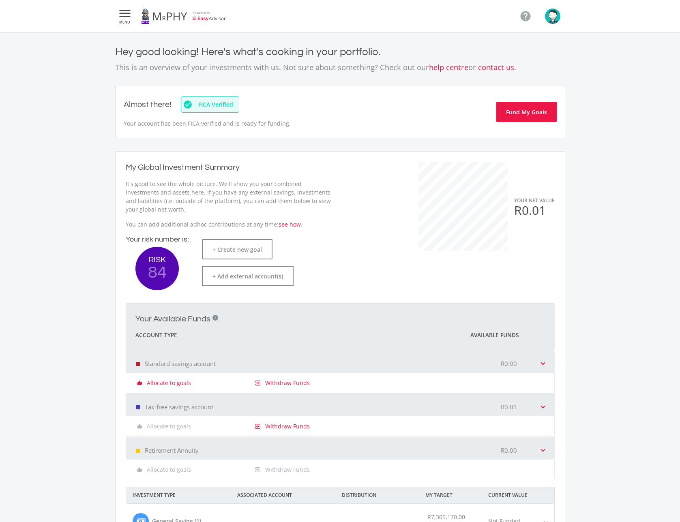
click at [128, 9] on icon "" at bounding box center [125, 14] width 15 height 10
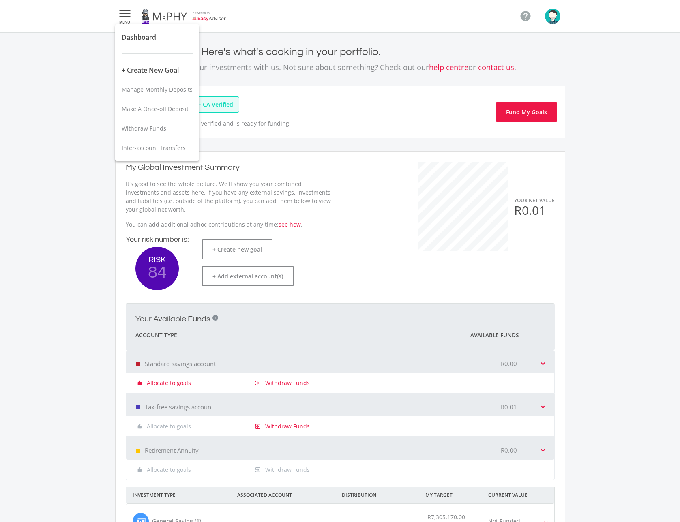
click at [560, 15] on div at bounding box center [340, 261] width 680 height 522
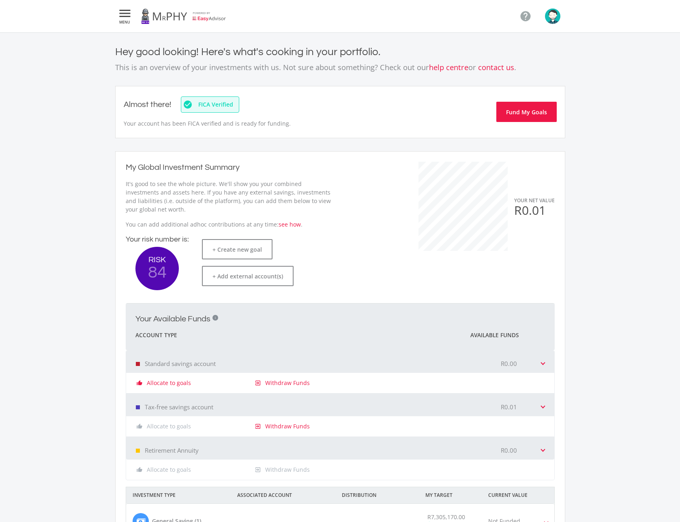
click at [555, 18] on img "button" at bounding box center [552, 16] width 15 height 15
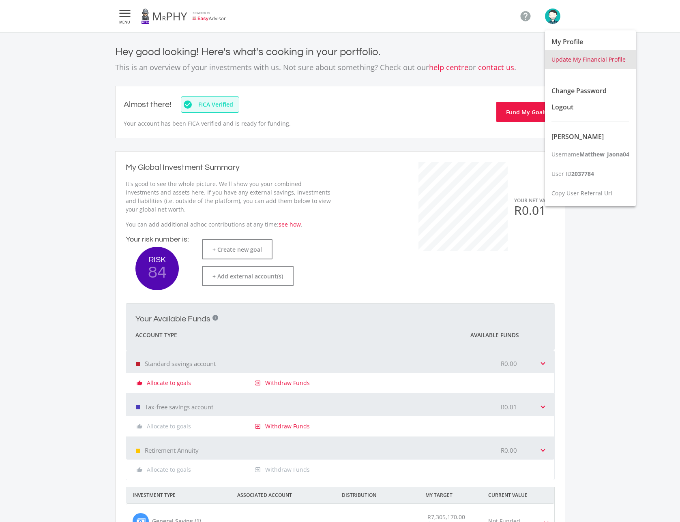
click at [580, 61] on span "Update My Financial Profile" at bounding box center [588, 60] width 74 height 8
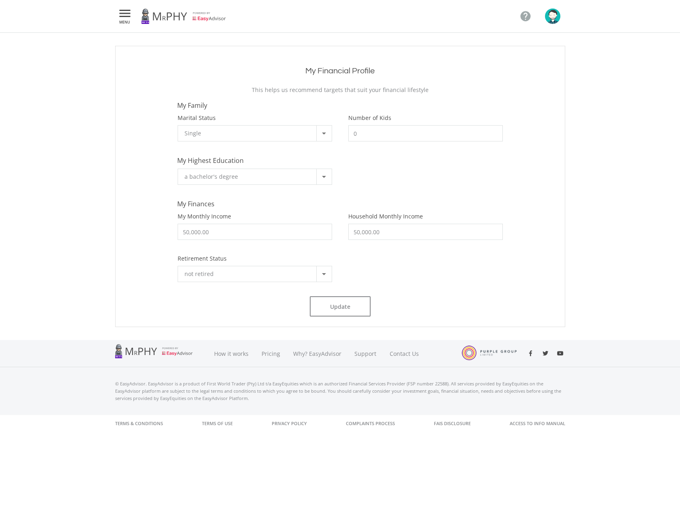
click at [228, 171] on div "a bachelor's degree" at bounding box center [250, 176] width 132 height 15
click at [123, 154] on div at bounding box center [340, 261] width 680 height 522
click at [132, 21] on button " MENU" at bounding box center [124, 16] width 19 height 16
click at [139, 145] on span "Inter-account Transfers" at bounding box center [154, 148] width 64 height 8
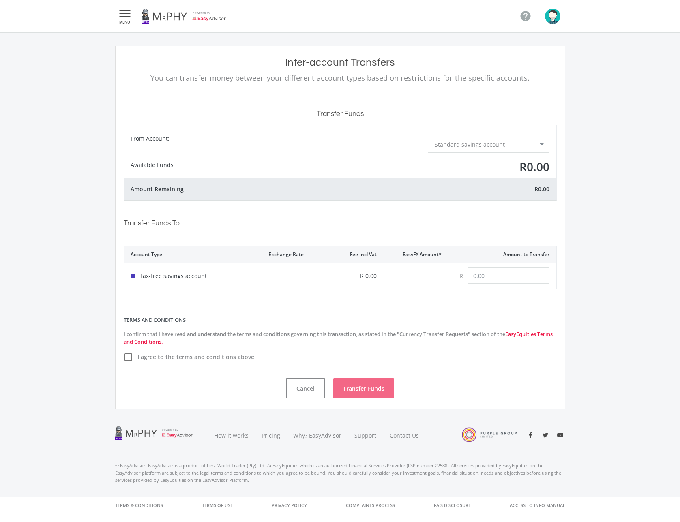
click at [486, 146] on span "Standard savings account" at bounding box center [469, 145] width 70 height 8
click at [366, 169] on div at bounding box center [340, 261] width 680 height 522
click at [151, 13] on link at bounding box center [183, 16] width 85 height 23
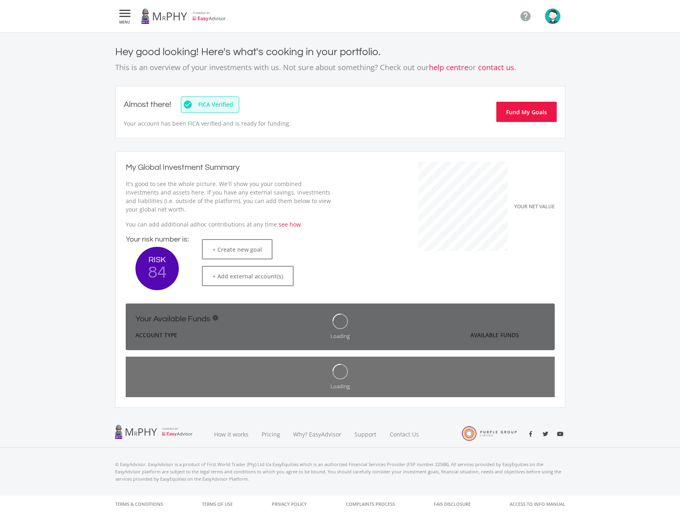
click at [210, 14] on link at bounding box center [183, 16] width 85 height 23
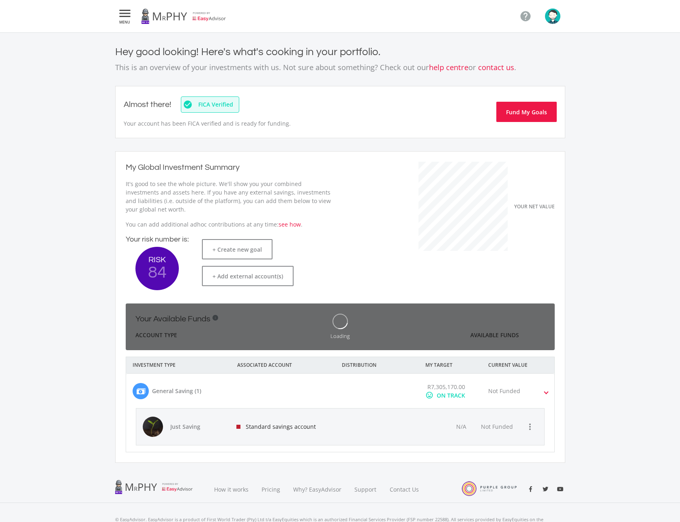
scroll to position [128, 222]
click at [208, 18] on link at bounding box center [183, 16] width 85 height 23
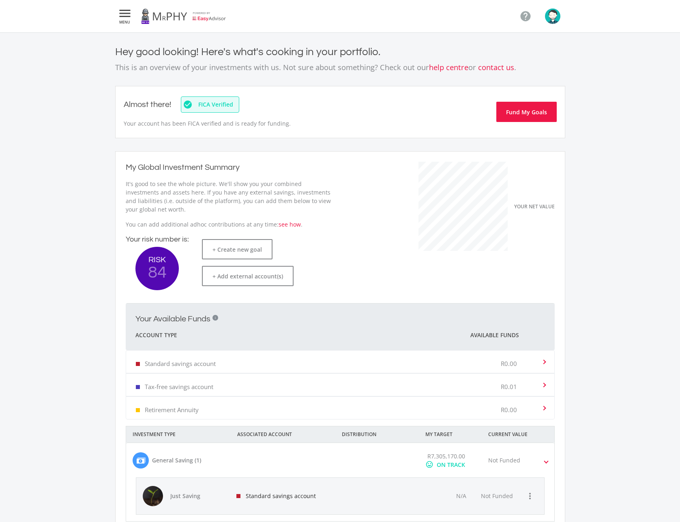
scroll to position [115, 0]
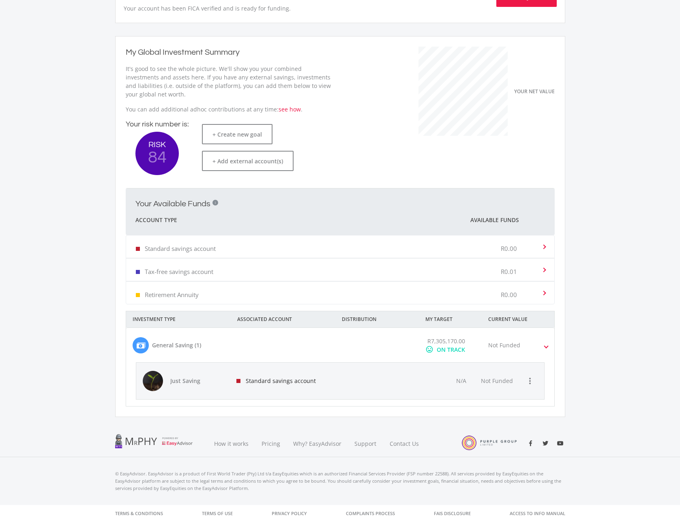
click at [158, 157] on div at bounding box center [156, 153] width 43 height 43
click at [129, 440] on div at bounding box center [157, 441] width 85 height 14
click at [172, 446] on div at bounding box center [157, 441] width 85 height 14
